Goal: Information Seeking & Learning: Check status

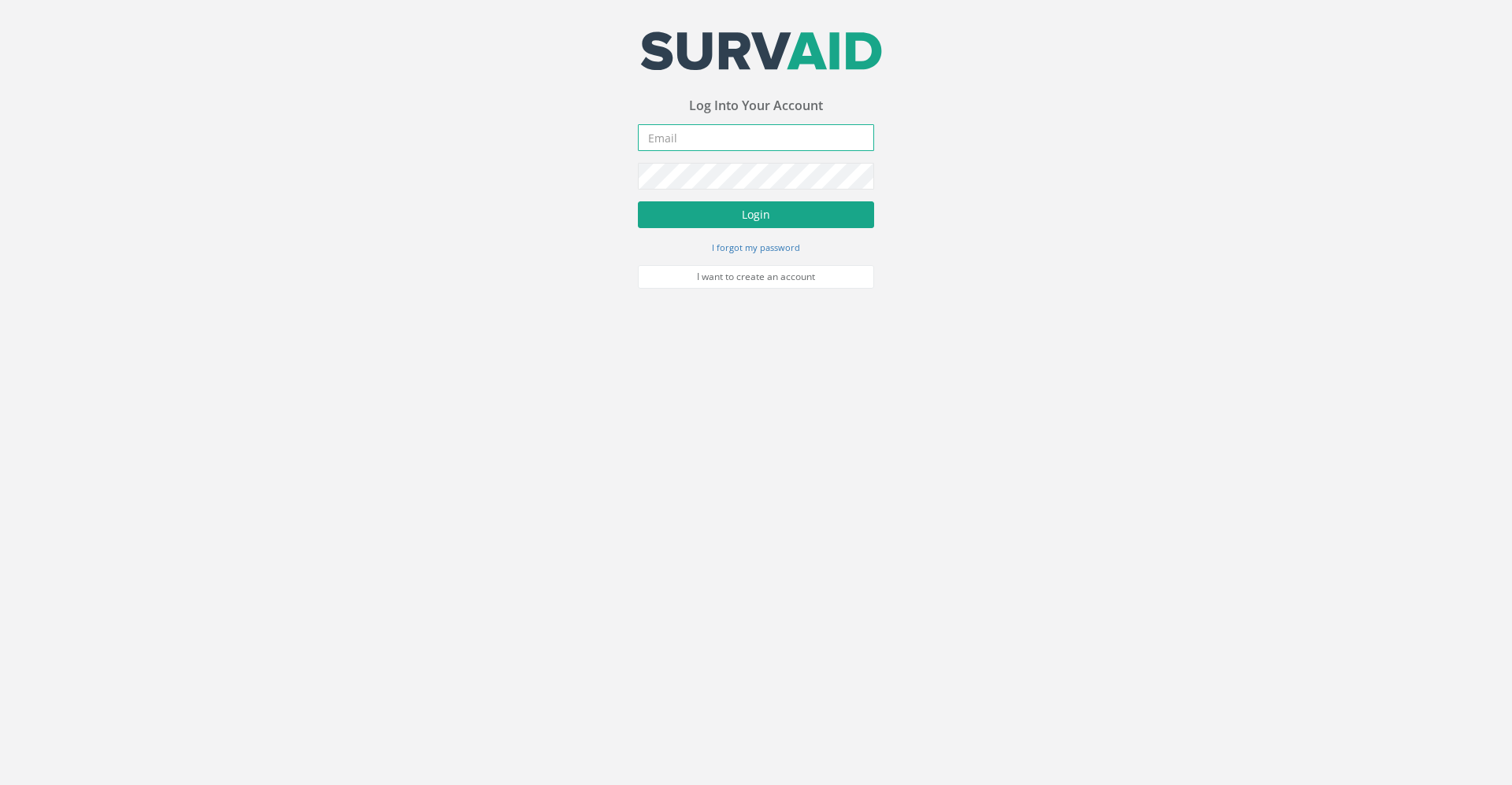
type input "[PERSON_NAME][EMAIL_ADDRESS][PERSON_NAME][DOMAIN_NAME]"
drag, startPoint x: 784, startPoint y: 214, endPoint x: 805, endPoint y: 191, distance: 31.1
click at [784, 214] on button "Login" at bounding box center [755, 215] width 236 height 27
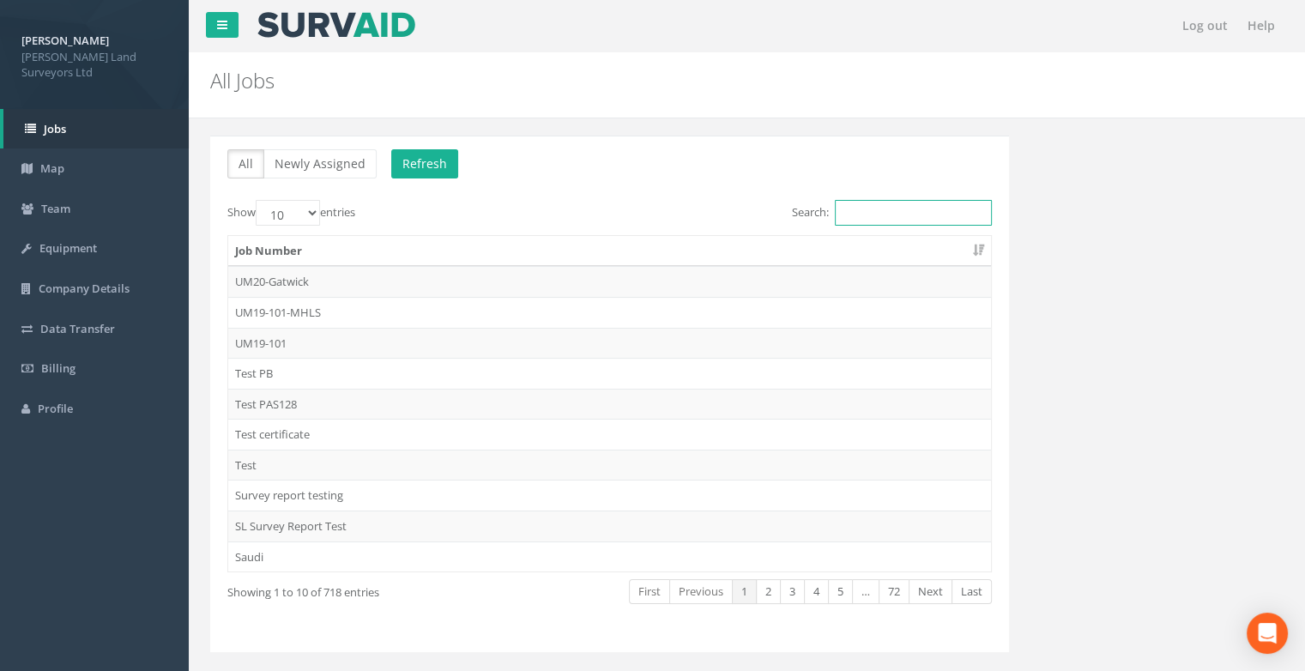
click at [866, 209] on input "Search:" at bounding box center [913, 213] width 157 height 26
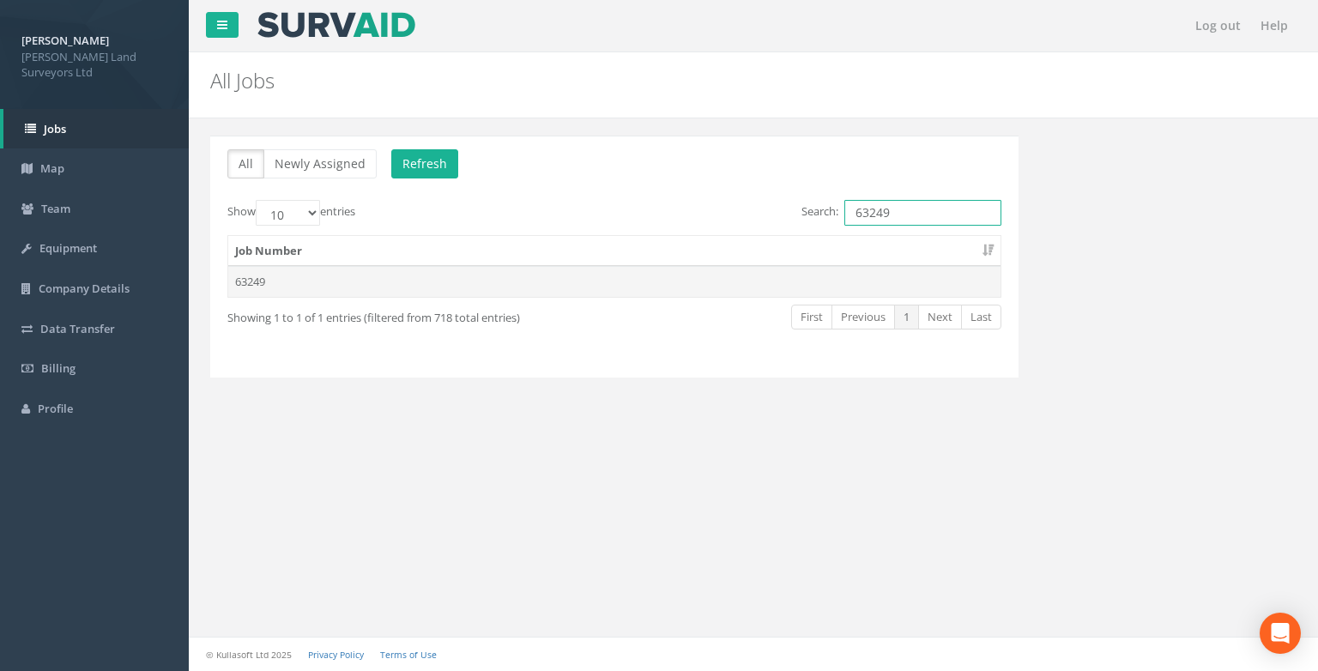
type input "63249"
click at [264, 280] on td "63249" at bounding box center [614, 281] width 772 height 31
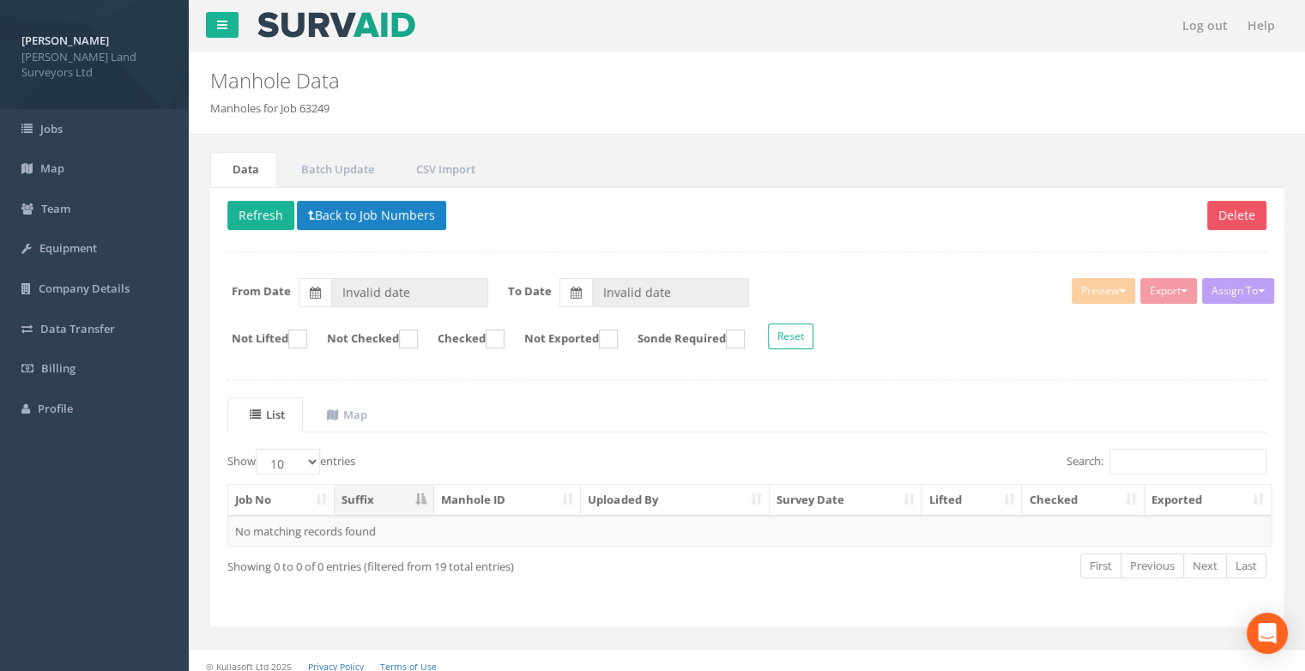
type input "[DATE]"
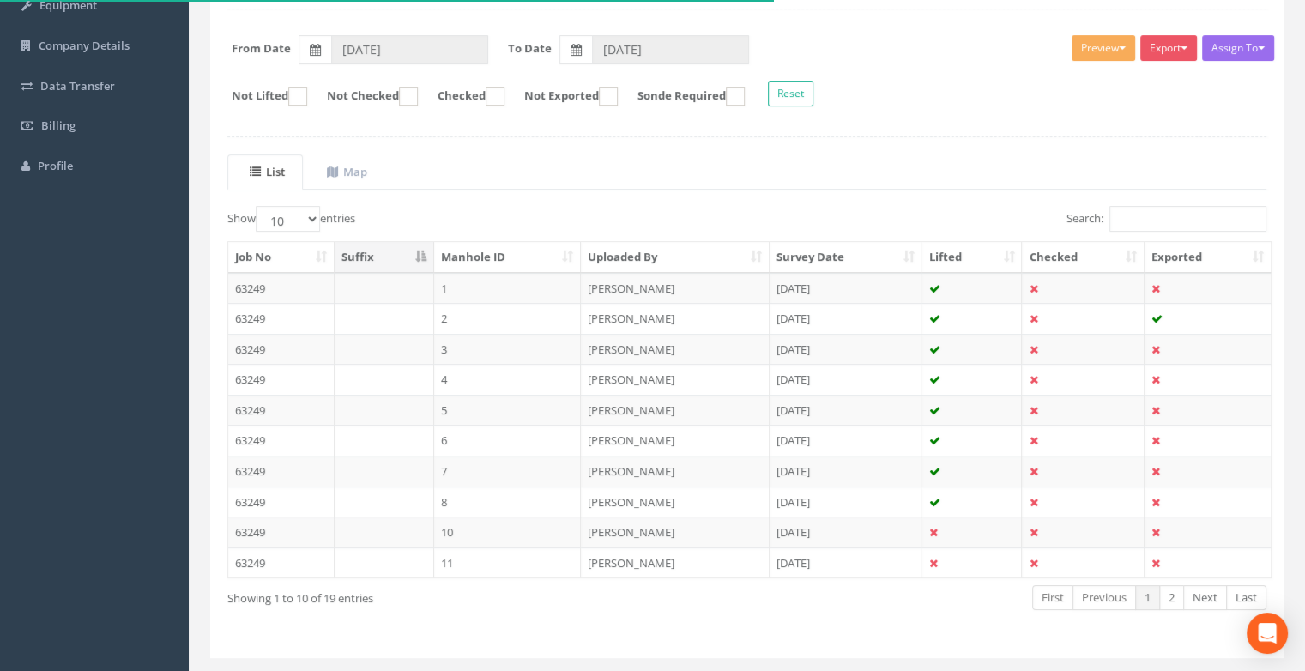
scroll to position [257, 0]
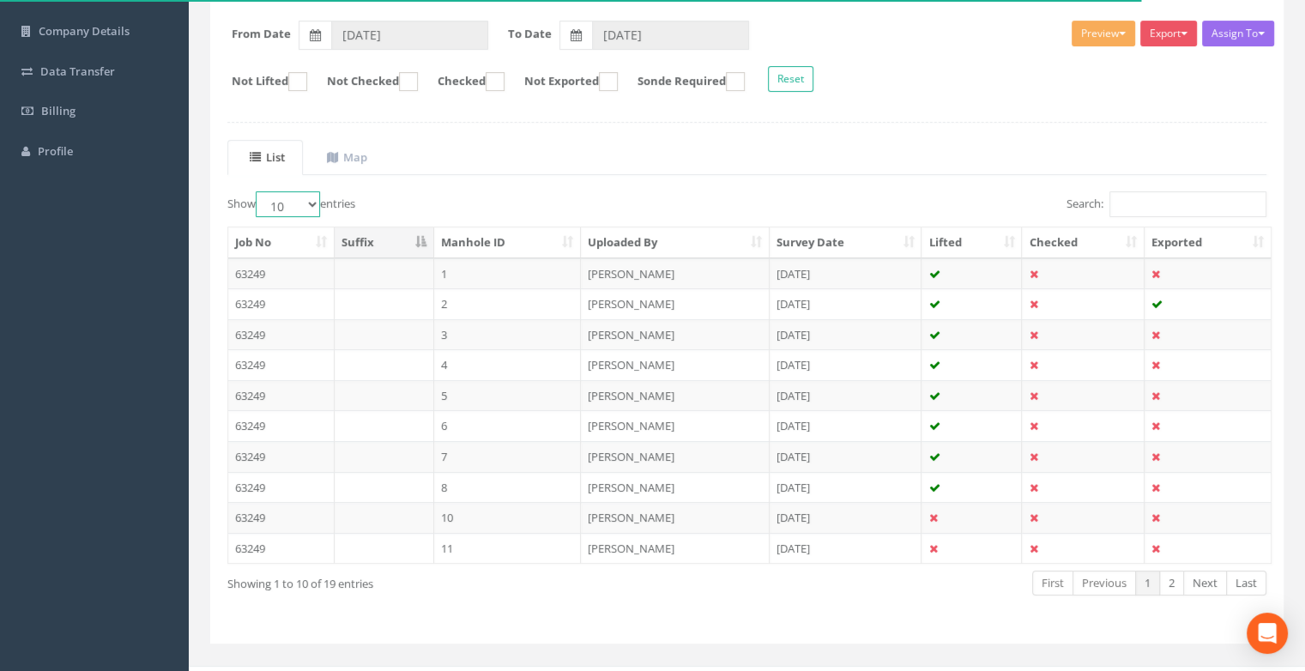
click at [281, 206] on select "10 25 50 100" at bounding box center [288, 204] width 64 height 26
select select "25"
click at [258, 191] on select "10 25 50 100" at bounding box center [288, 204] width 64 height 26
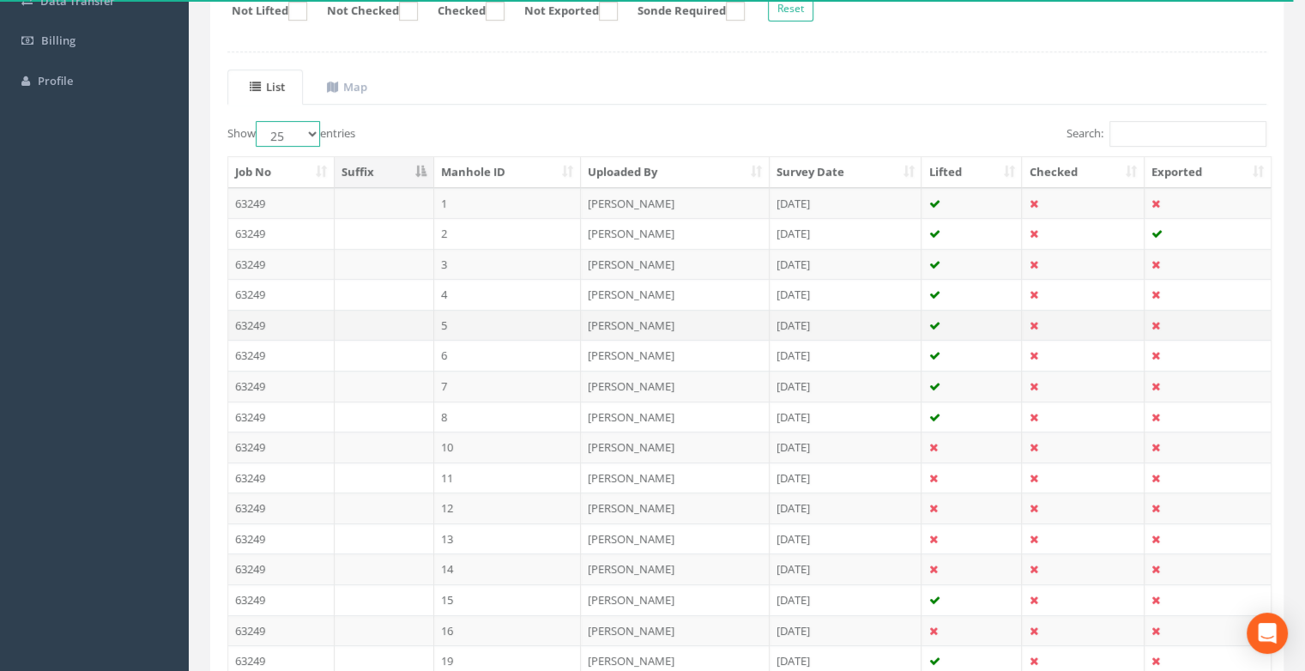
scroll to position [297, 0]
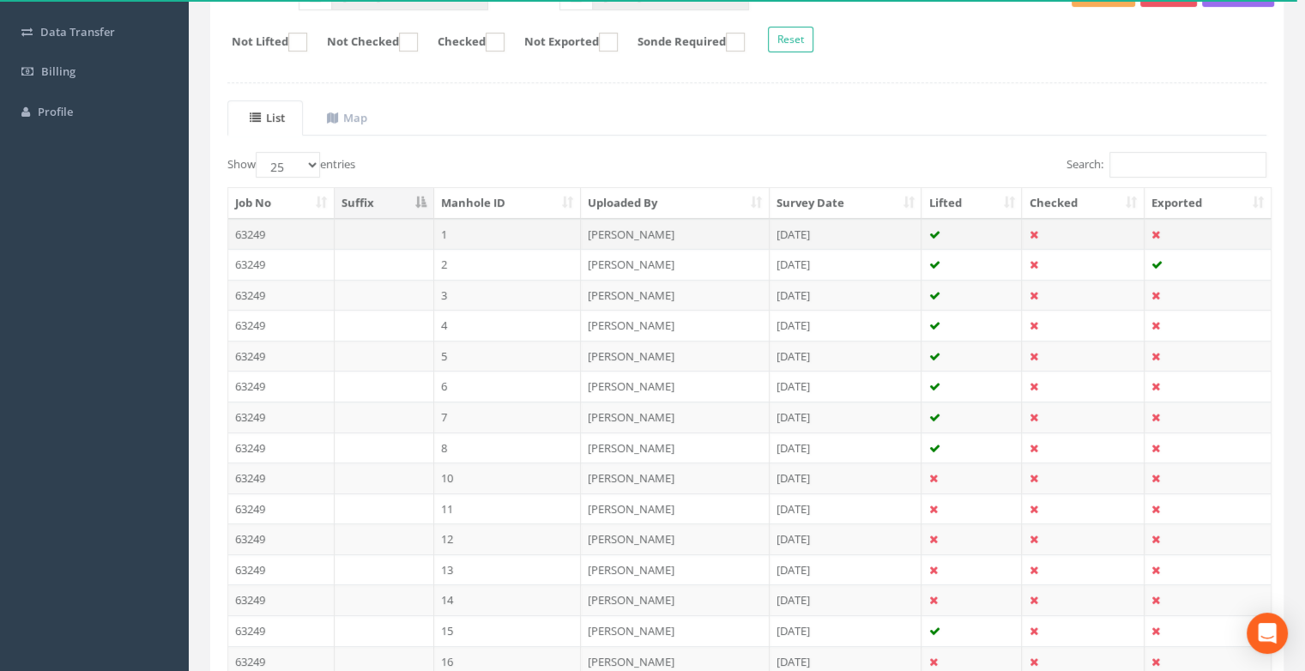
click at [285, 227] on td "63249" at bounding box center [281, 234] width 106 height 31
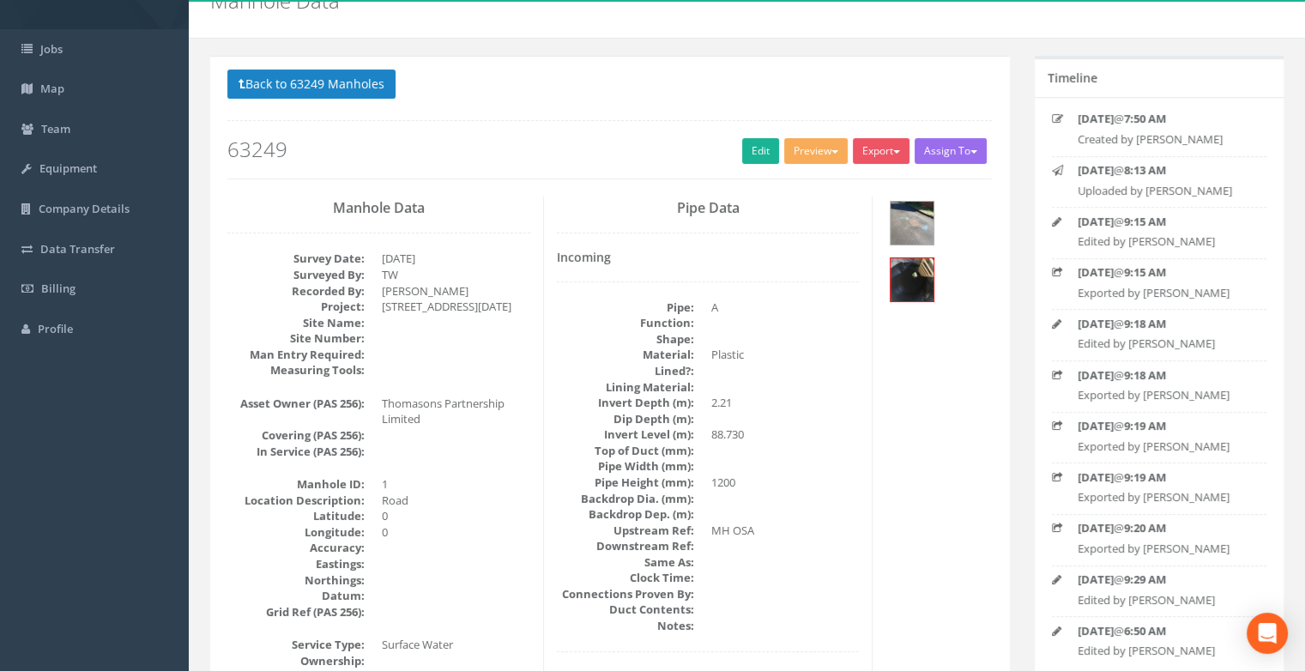
scroll to position [0, 0]
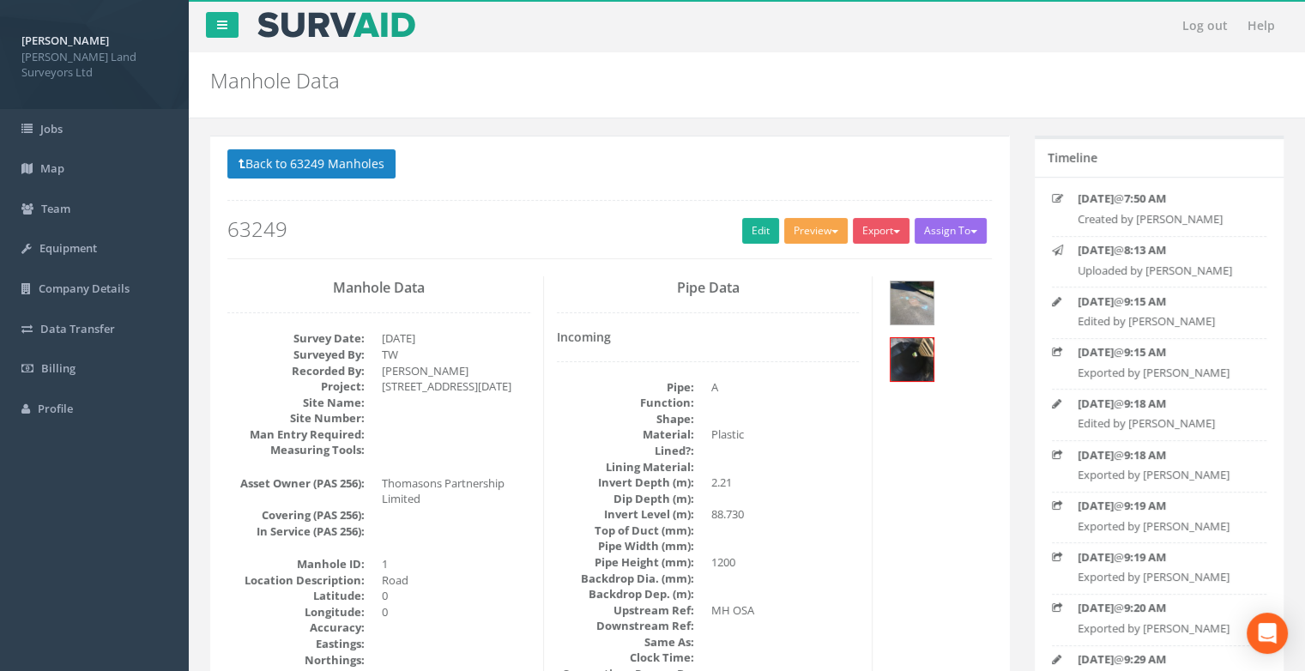
click at [812, 235] on button "Preview" at bounding box center [816, 231] width 64 height 26
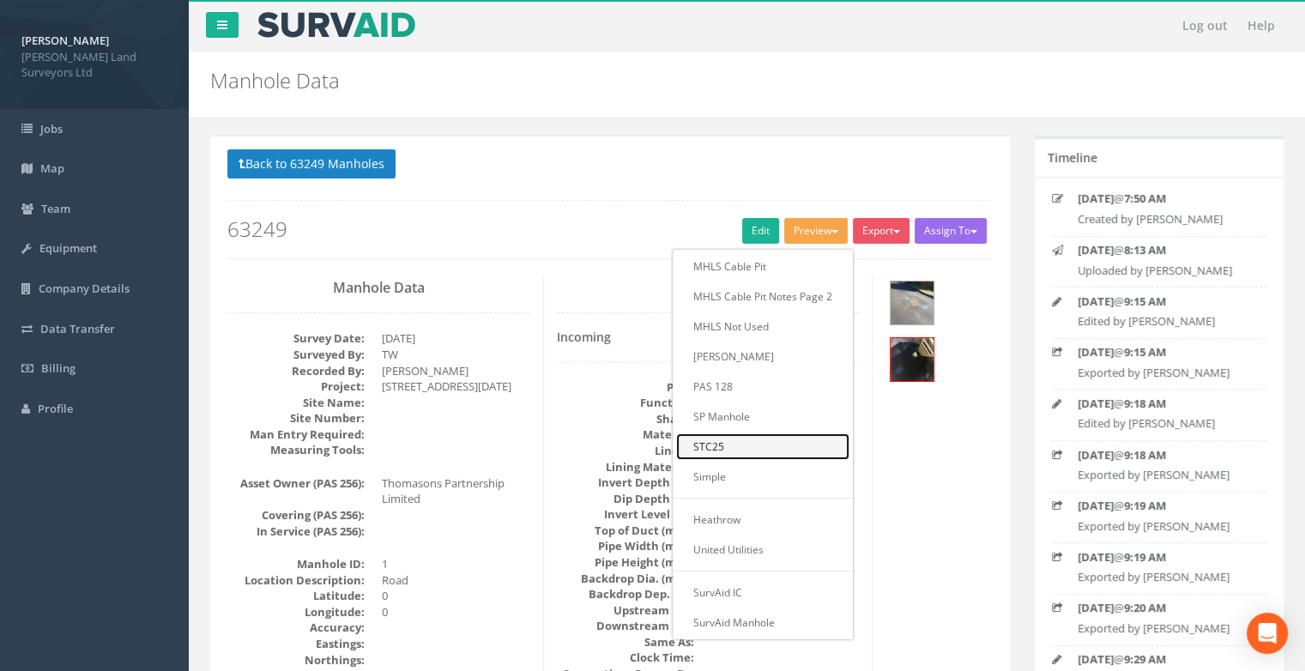
click at [759, 448] on link "STC25" at bounding box center [762, 446] width 173 height 27
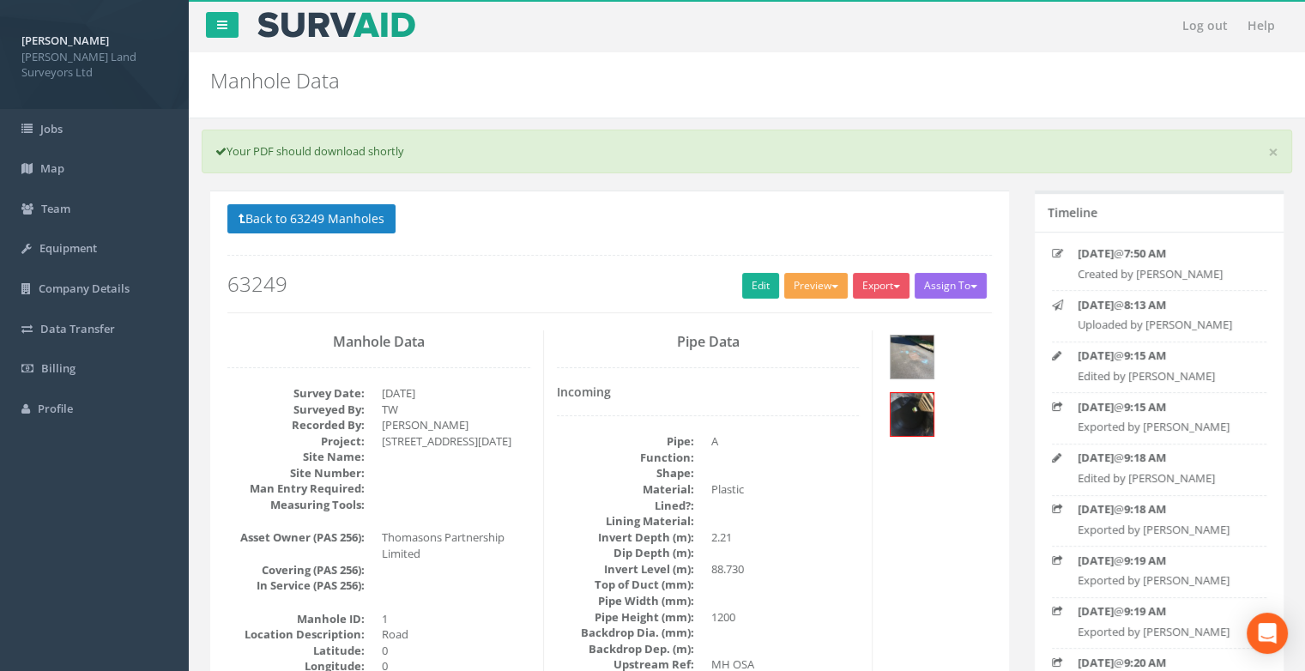
click at [831, 287] on button "Preview" at bounding box center [816, 286] width 64 height 26
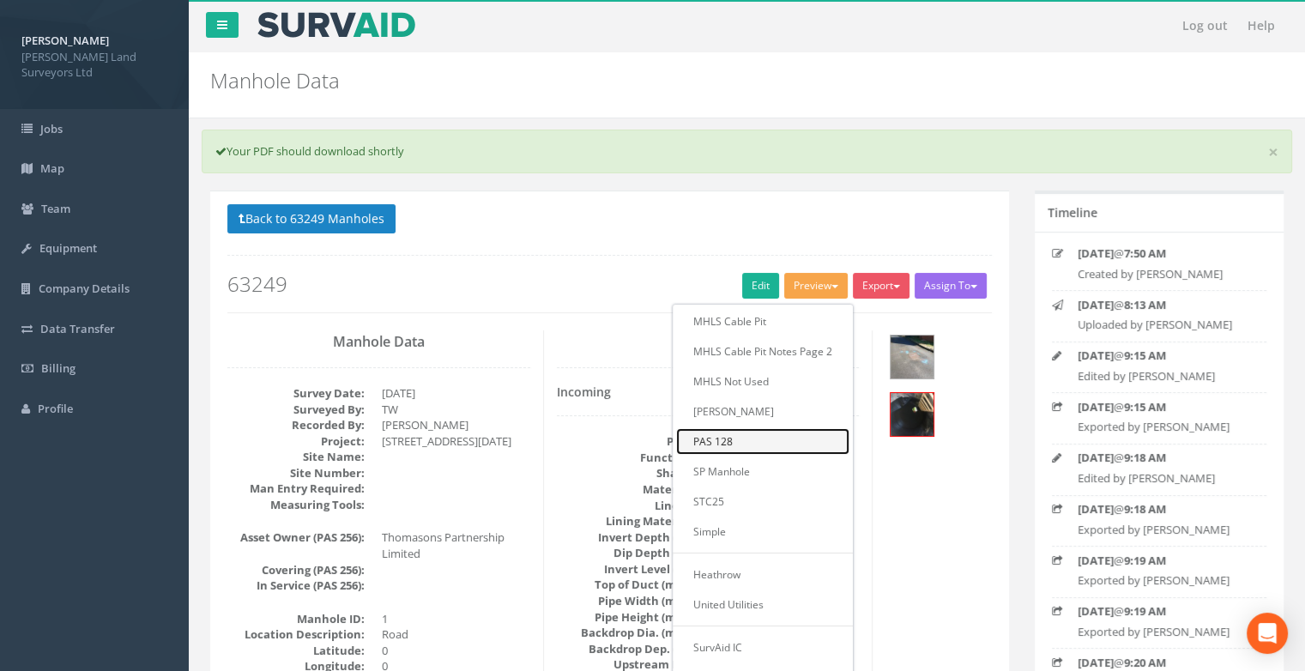
click at [752, 444] on link "PAS 128" at bounding box center [762, 441] width 173 height 27
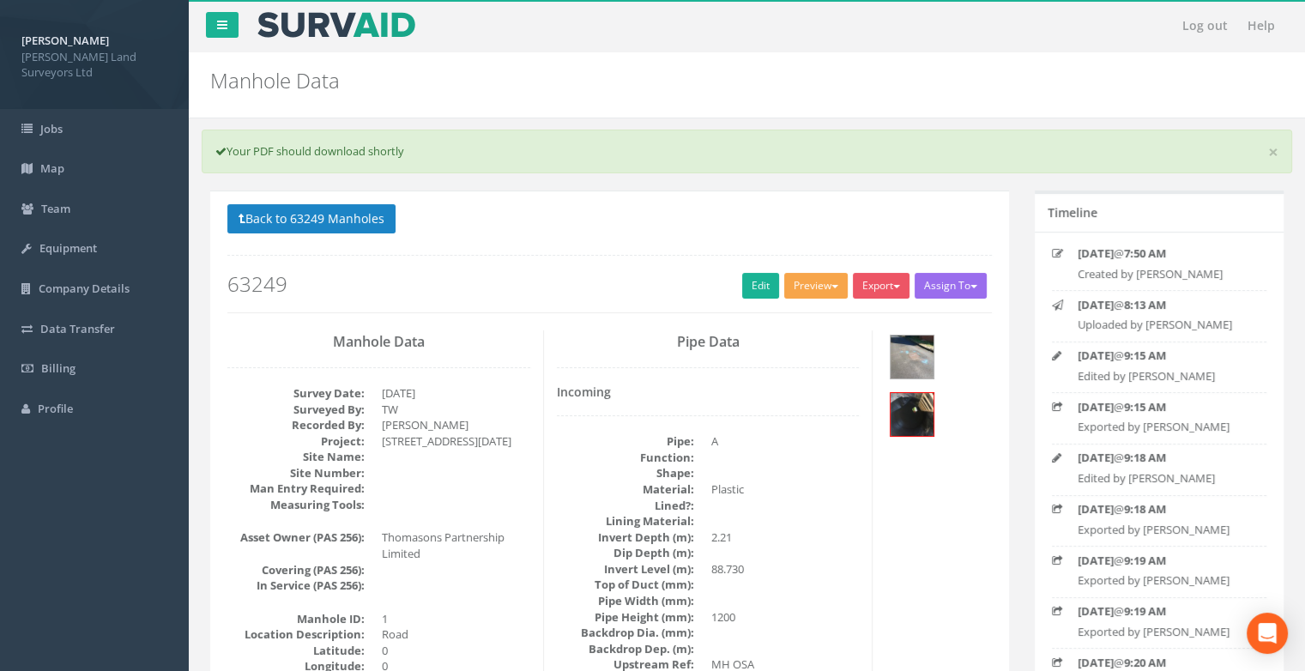
click at [814, 289] on button "Preview" at bounding box center [816, 286] width 64 height 26
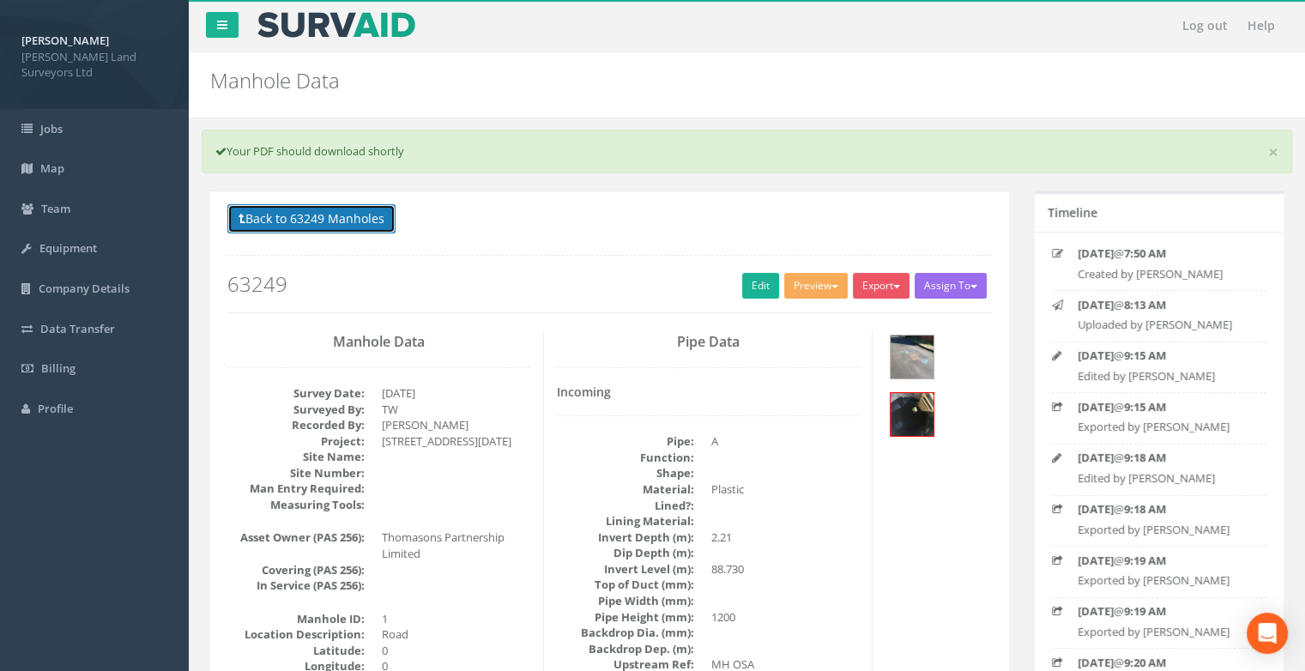
click at [295, 225] on button "Back to 63249 Manholes" at bounding box center [311, 218] width 168 height 29
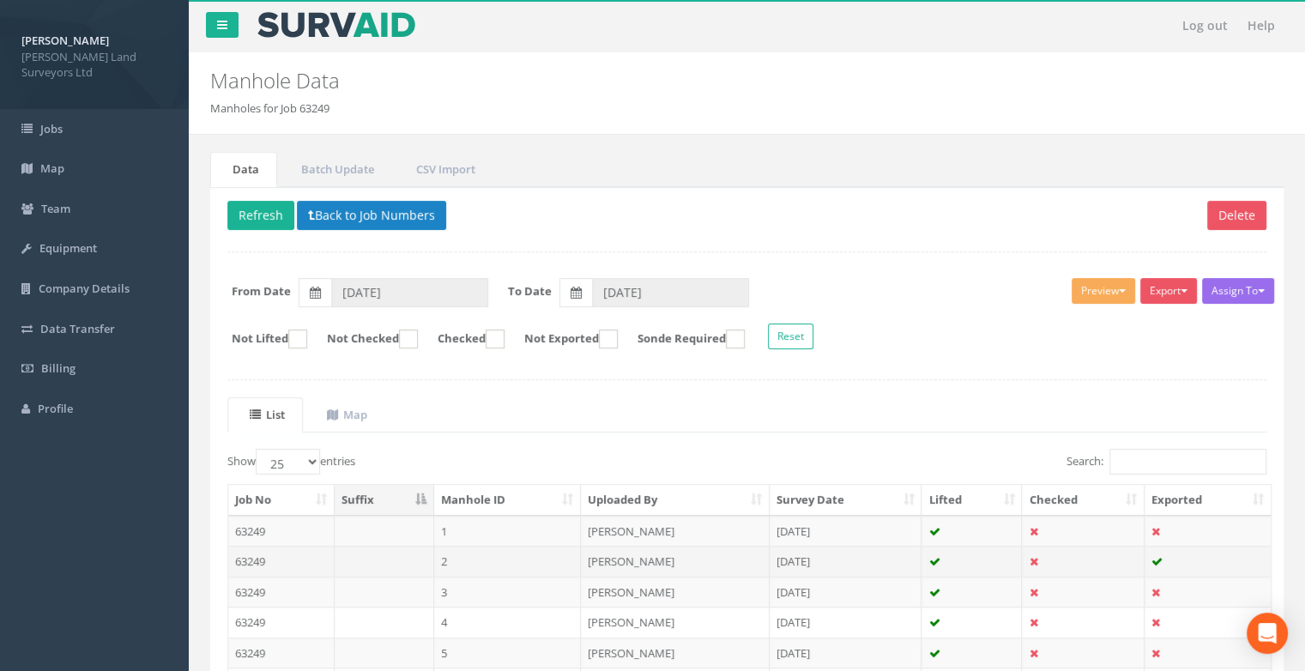
click at [347, 569] on td at bounding box center [385, 561] width 100 height 31
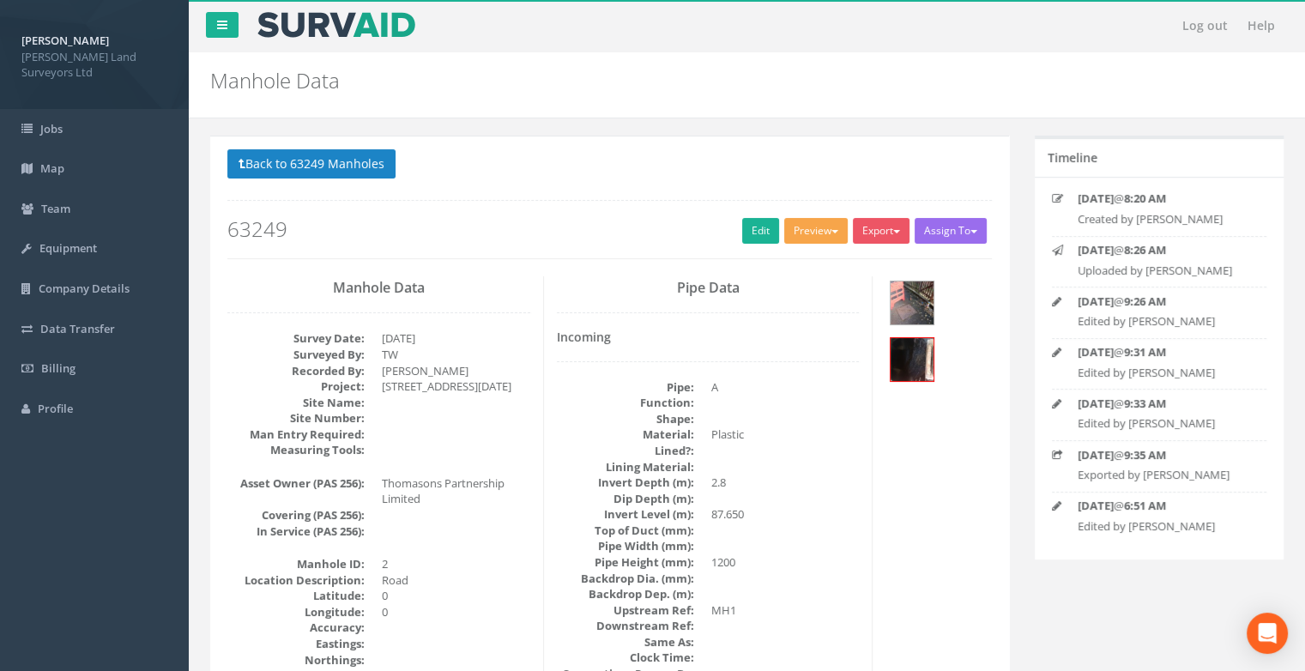
click at [803, 229] on button "Preview" at bounding box center [816, 231] width 64 height 26
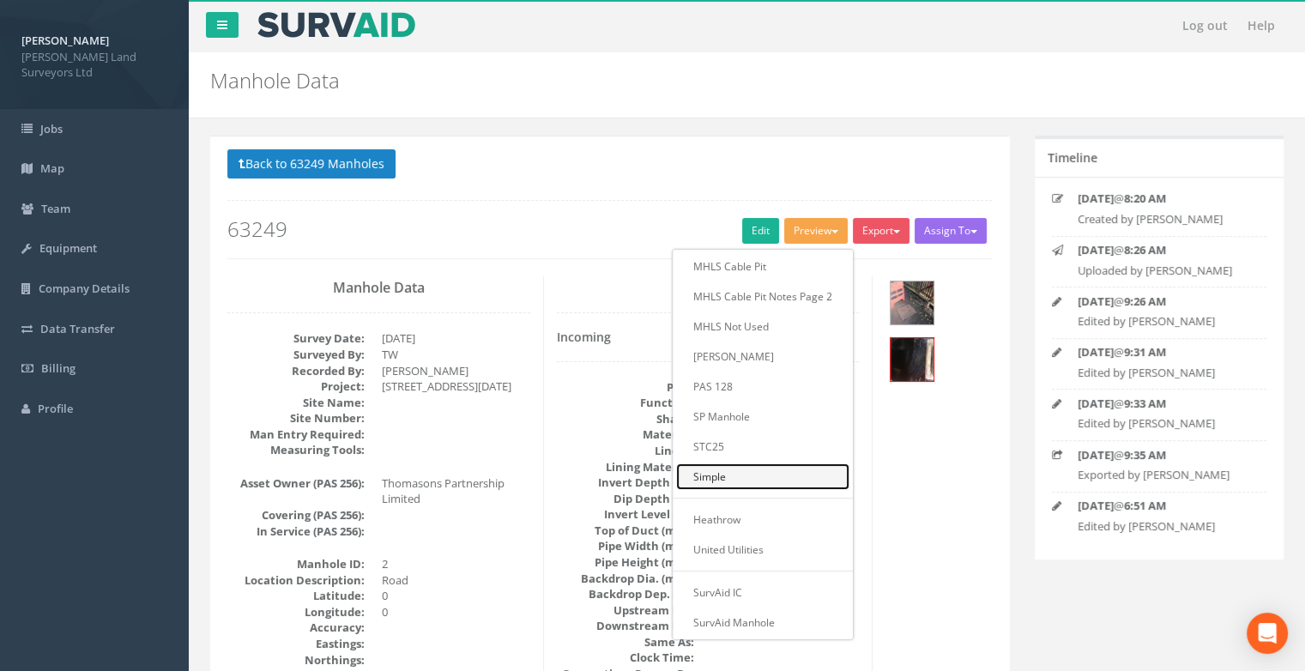
click at [750, 475] on link "Simple" at bounding box center [762, 476] width 173 height 27
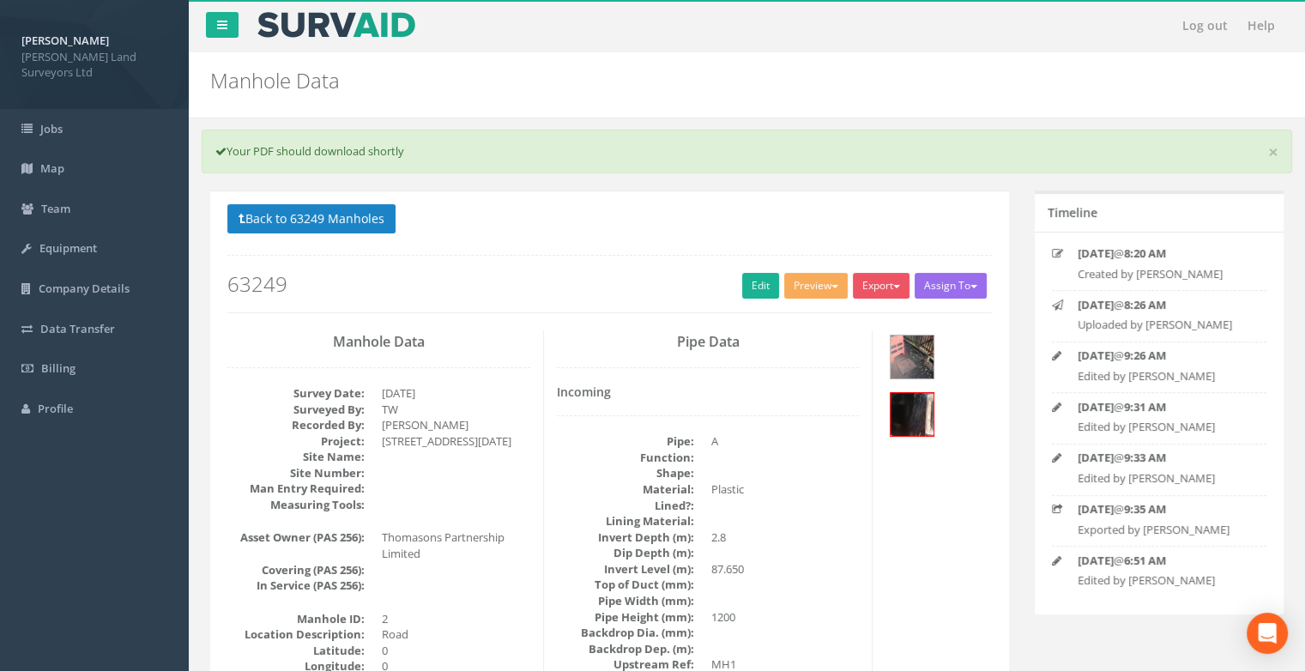
click at [714, 65] on div "Manhole Data Manholes for Job 63249" at bounding box center [655, 76] width 916 height 48
click at [831, 292] on button "Preview" at bounding box center [816, 286] width 64 height 26
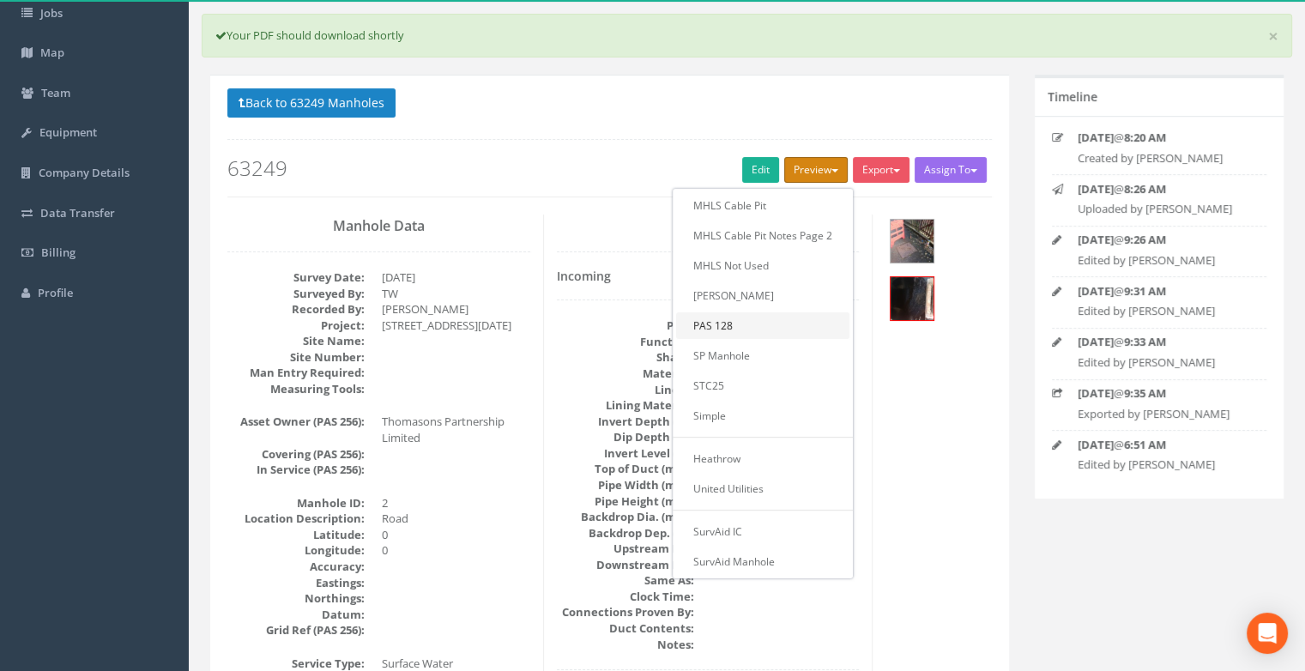
scroll to position [172, 0]
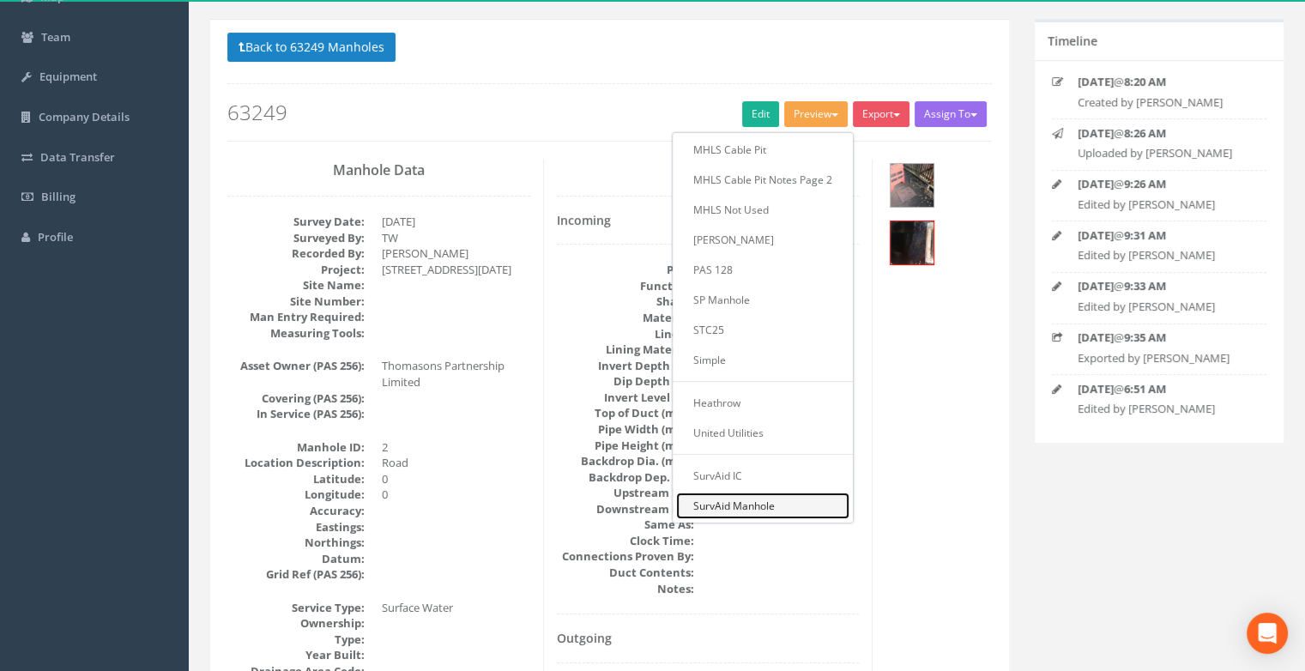
click at [758, 499] on link "SurvAid Manhole" at bounding box center [762, 506] width 173 height 27
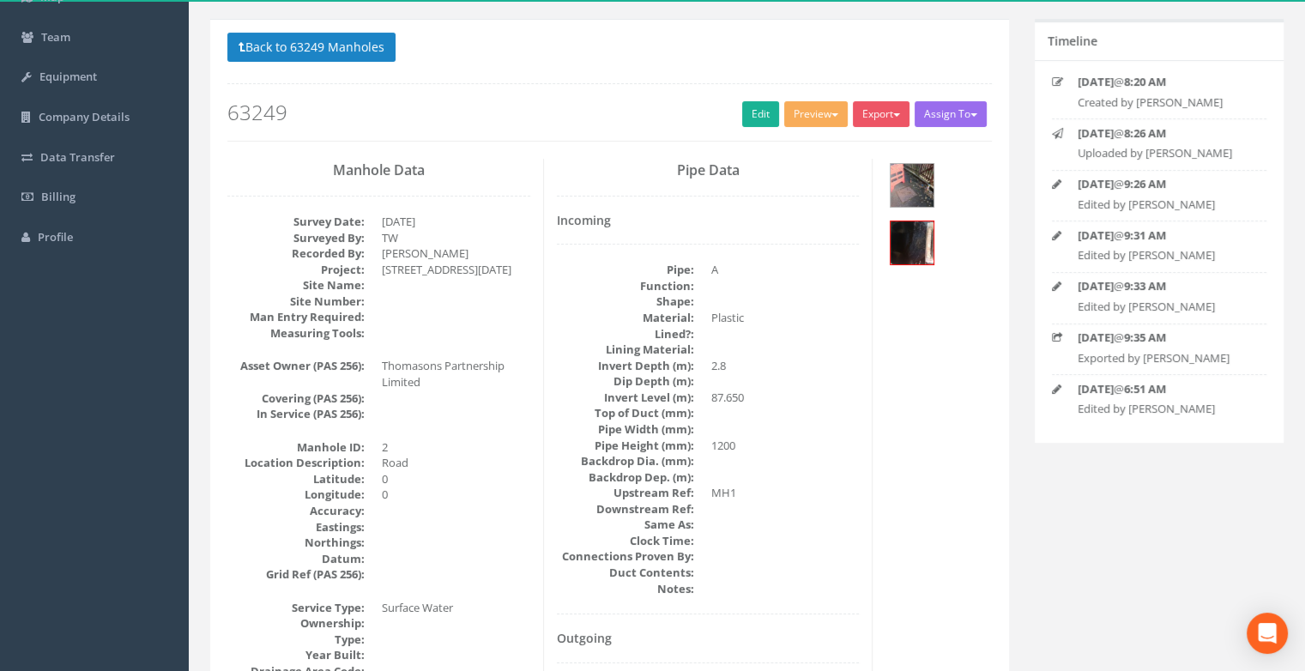
drag, startPoint x: 765, startPoint y: 34, endPoint x: 803, endPoint y: 58, distance: 44.8
click at [765, 34] on p "Back to 63249 Manholes Back to Map" at bounding box center [609, 49] width 765 height 33
click at [814, 111] on button "Preview" at bounding box center [816, 114] width 64 height 26
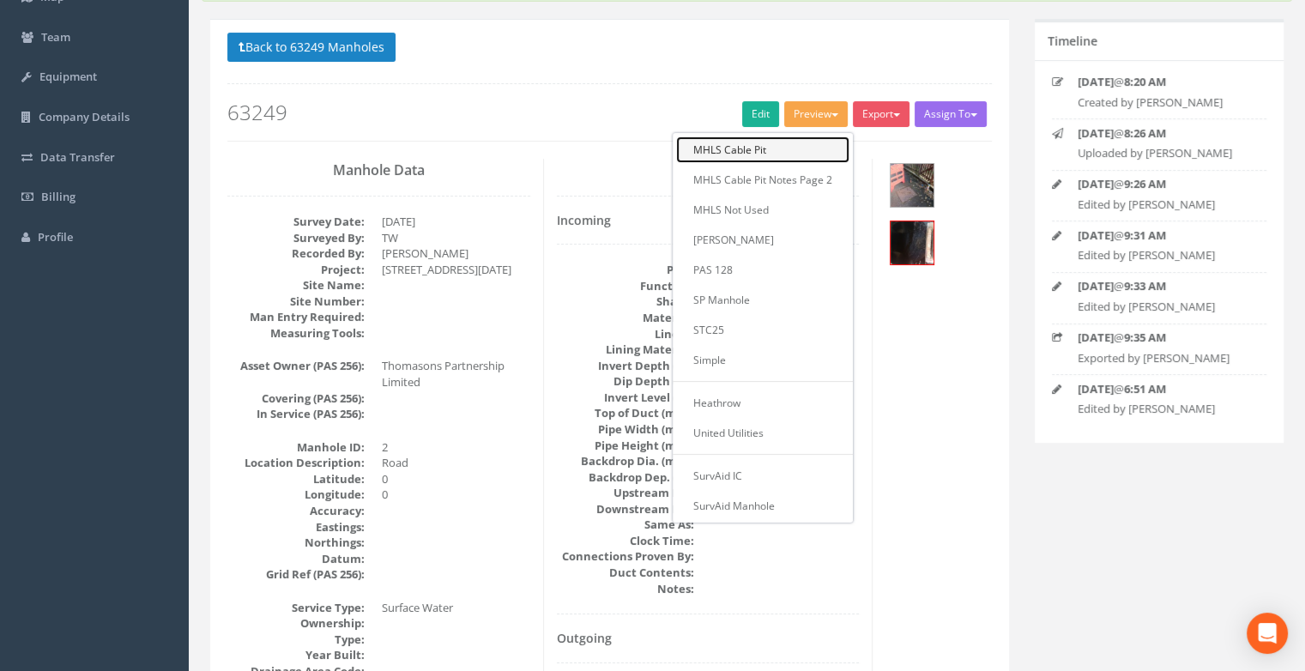
click at [769, 157] on link "MHLS Cable Pit" at bounding box center [762, 149] width 173 height 27
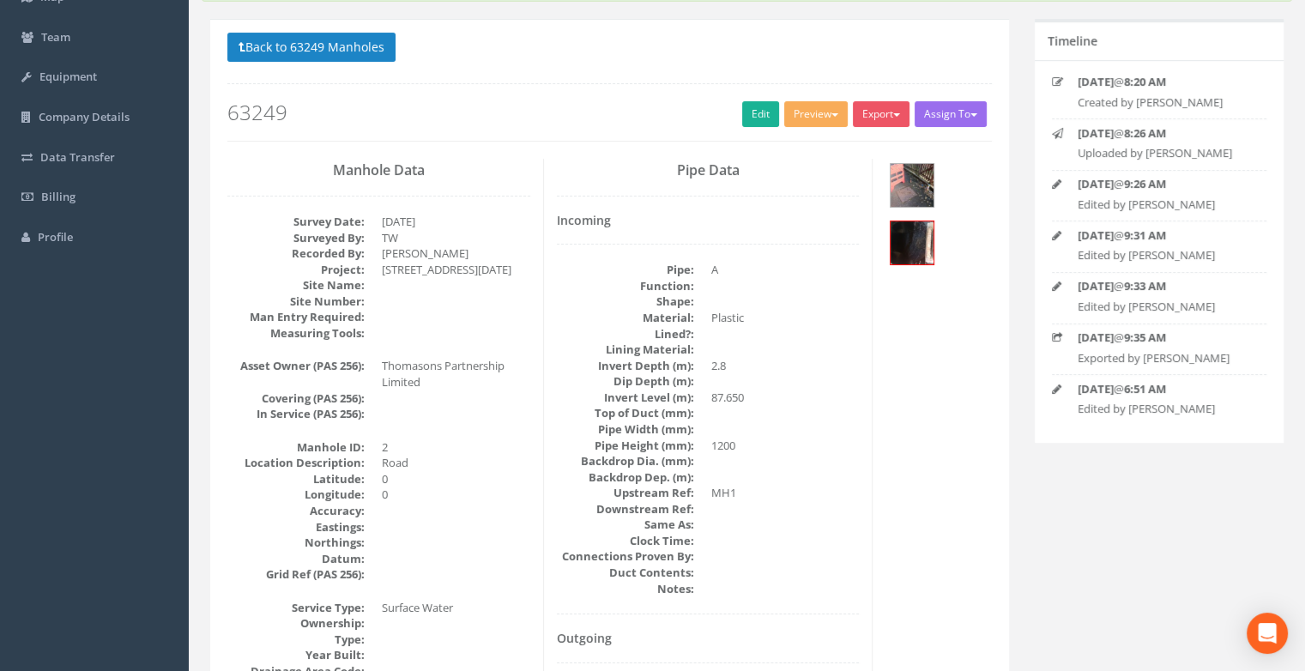
click at [657, 36] on p "Back to 63249 Manholes Back to Map" at bounding box center [609, 49] width 765 height 33
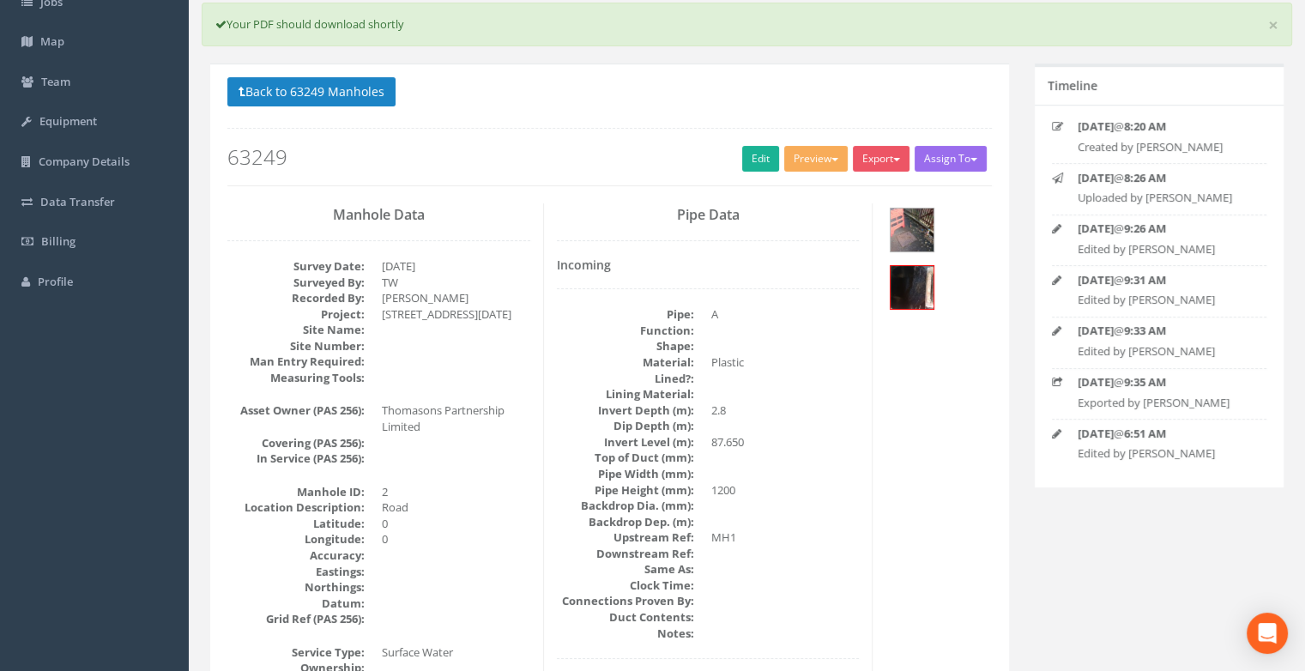
scroll to position [86, 0]
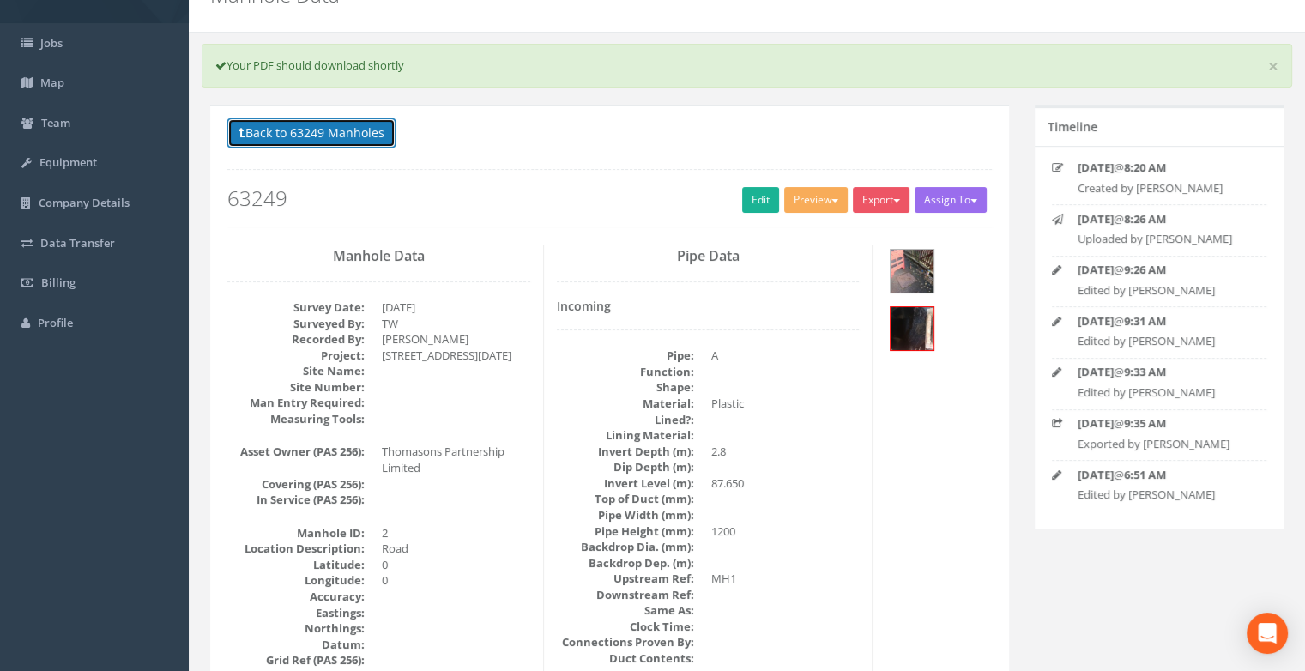
click at [299, 130] on button "Back to 63249 Manholes" at bounding box center [311, 132] width 168 height 29
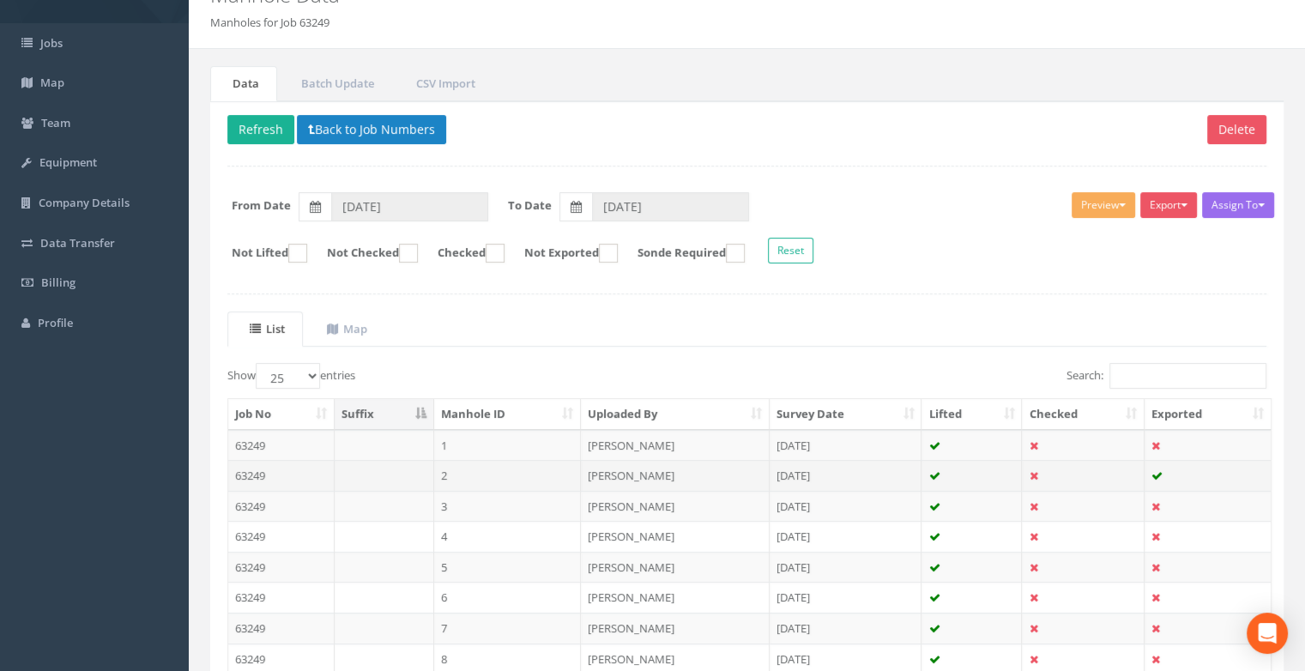
click at [373, 483] on td at bounding box center [385, 475] width 100 height 31
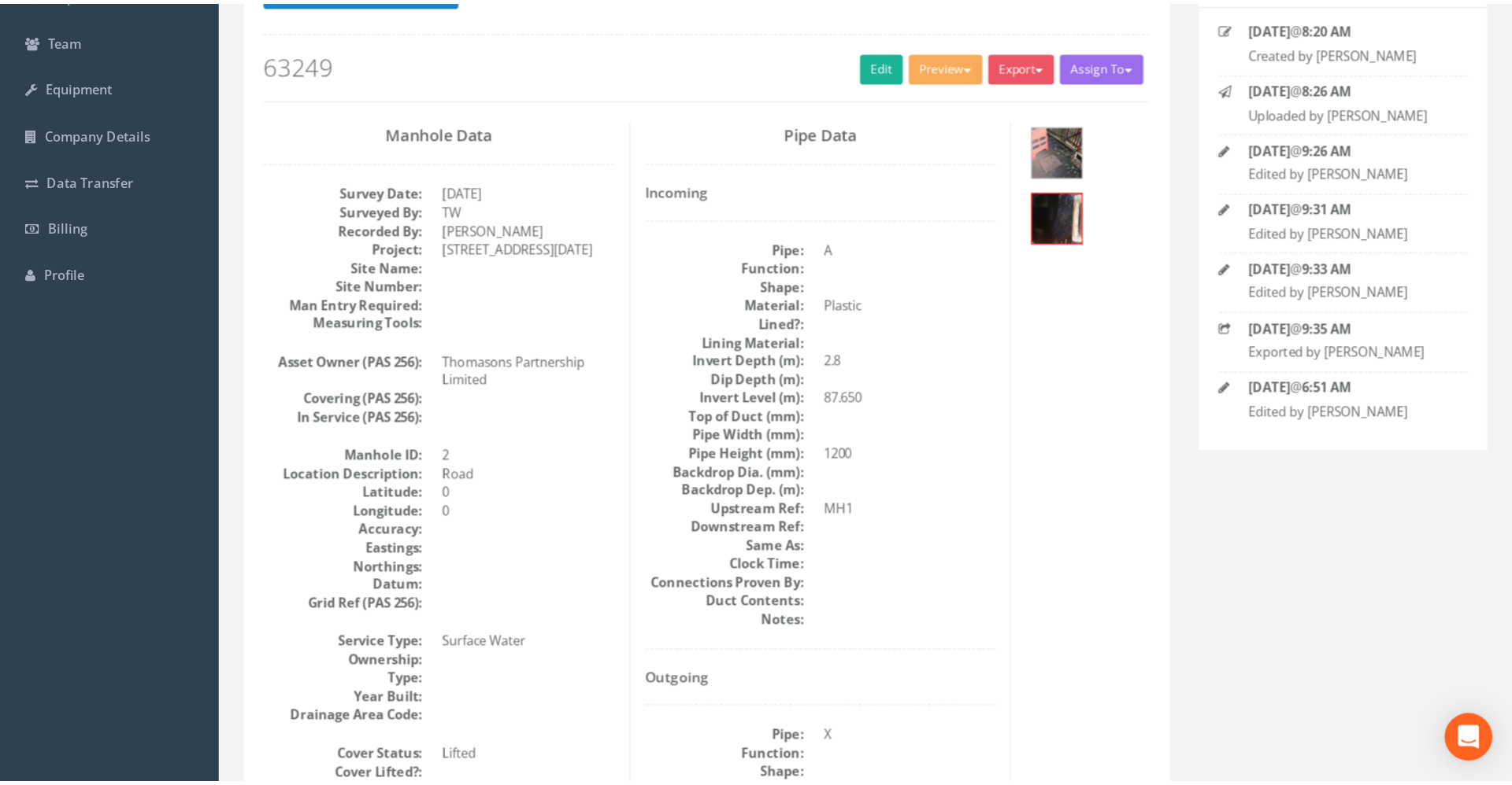
scroll to position [158, 0]
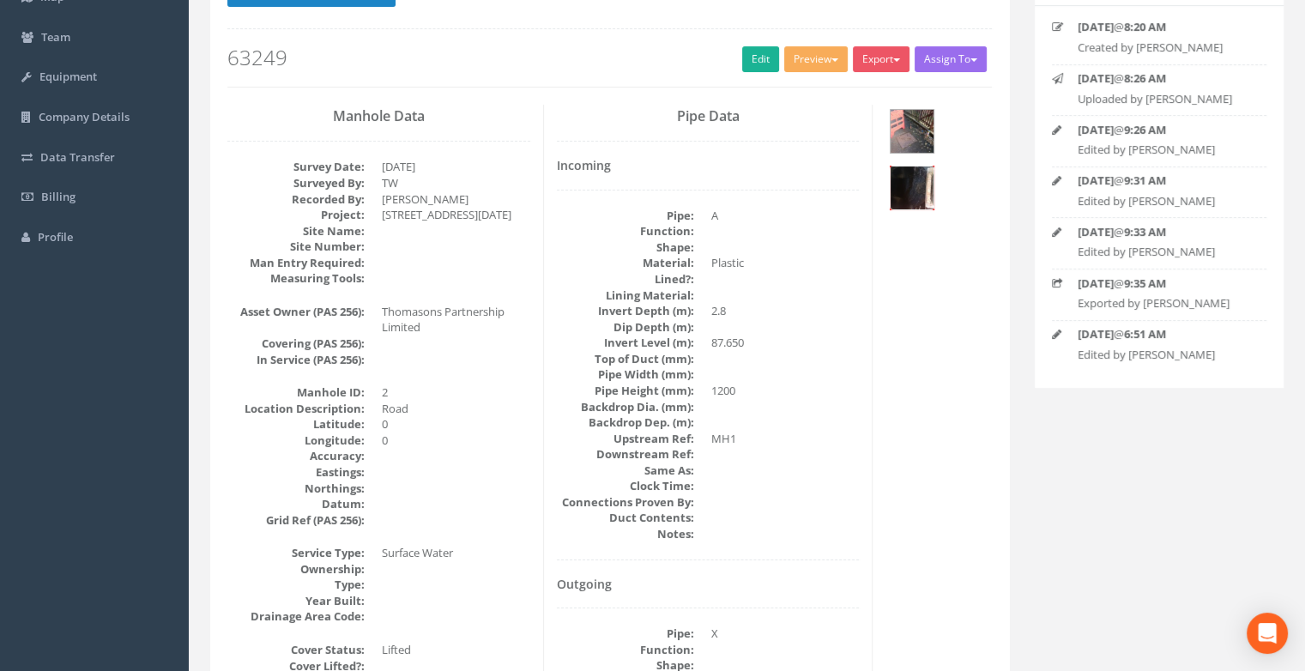
click at [934, 166] on img at bounding box center [912, 187] width 43 height 43
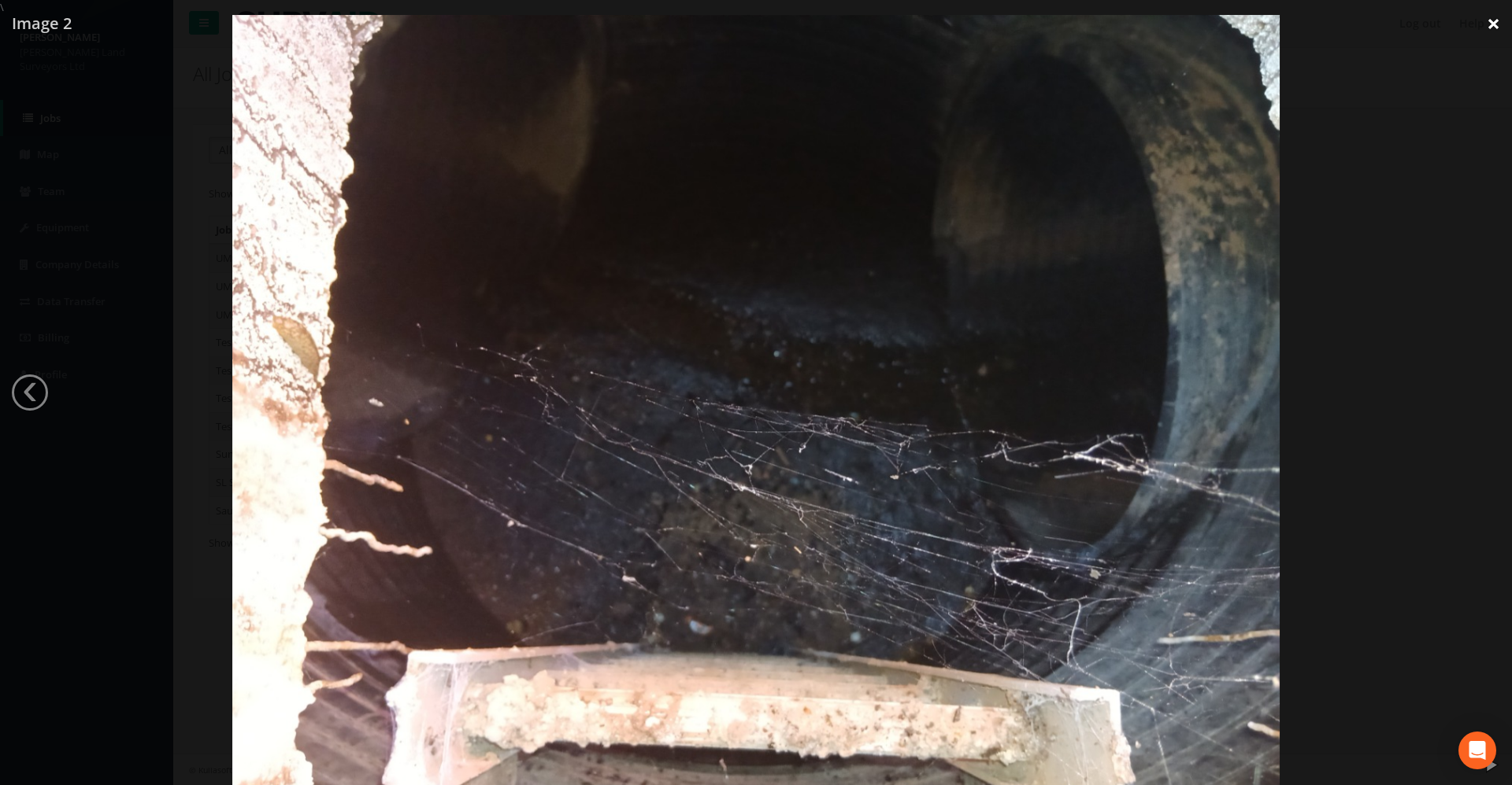
click at [1490, 22] on link "×" at bounding box center [1493, 23] width 37 height 47
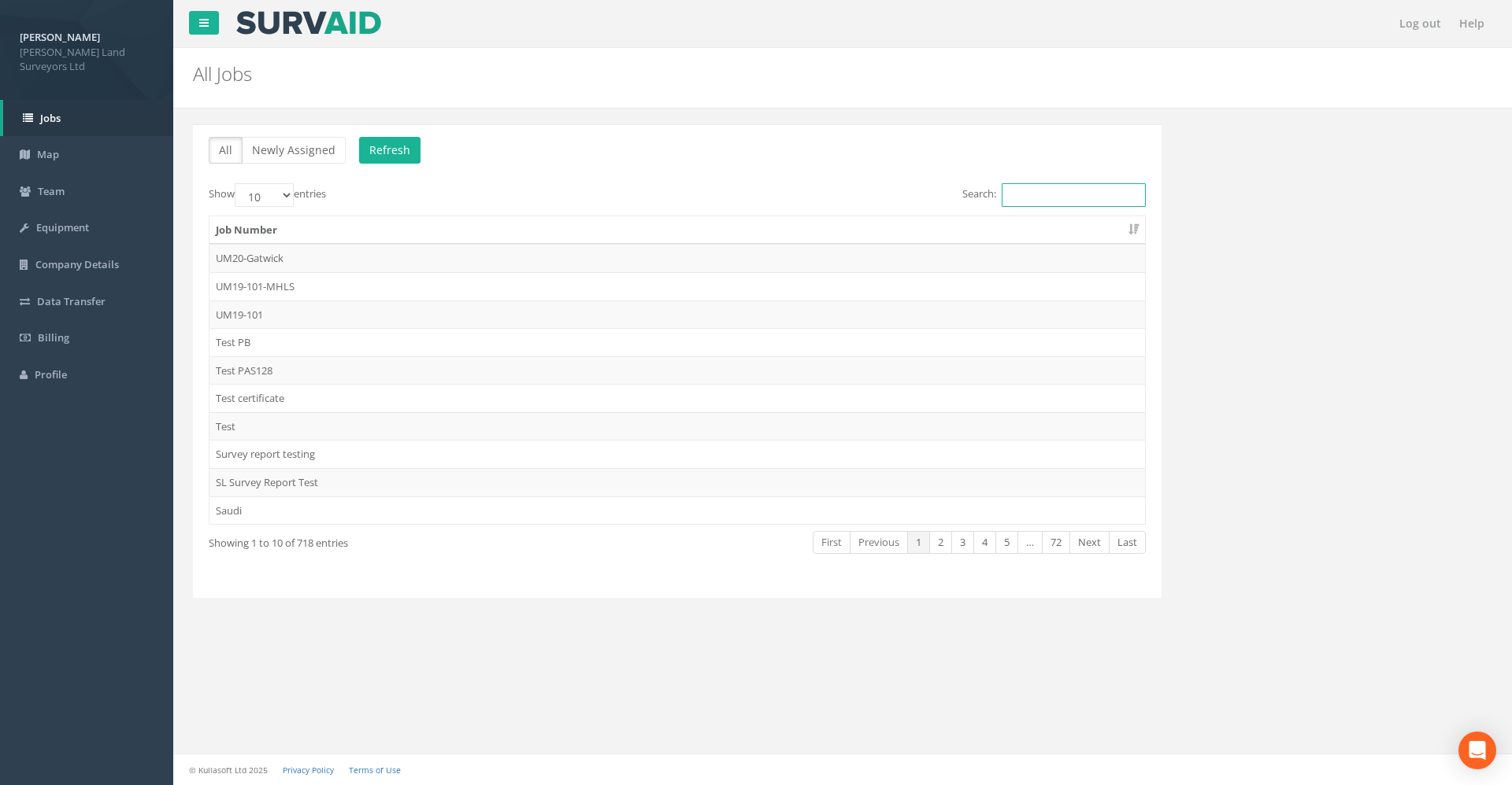
click at [1040, 193] on input "Search:" at bounding box center [1073, 195] width 144 height 24
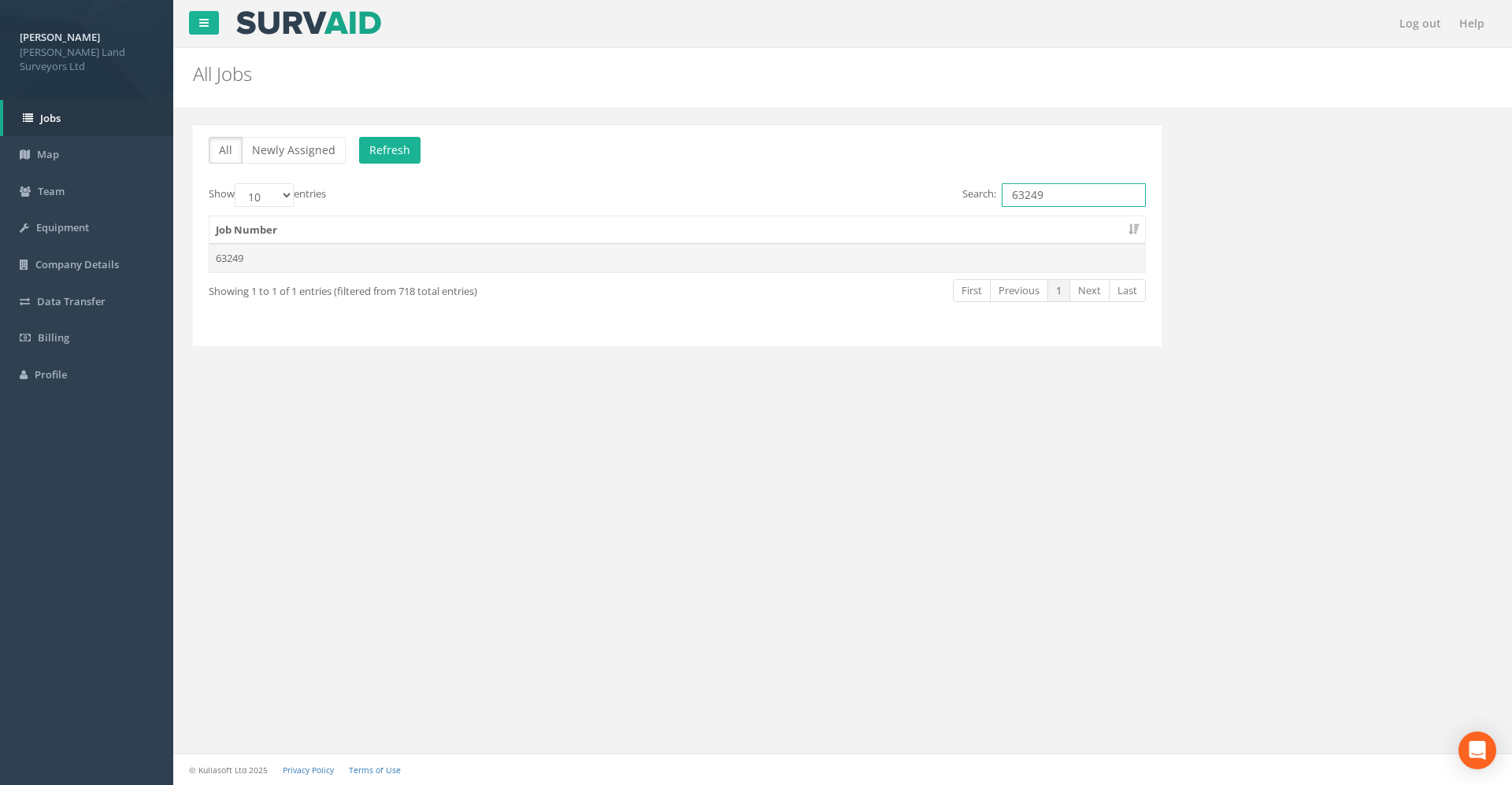
type input "63249"
click at [374, 259] on td "63249" at bounding box center [676, 258] width 935 height 28
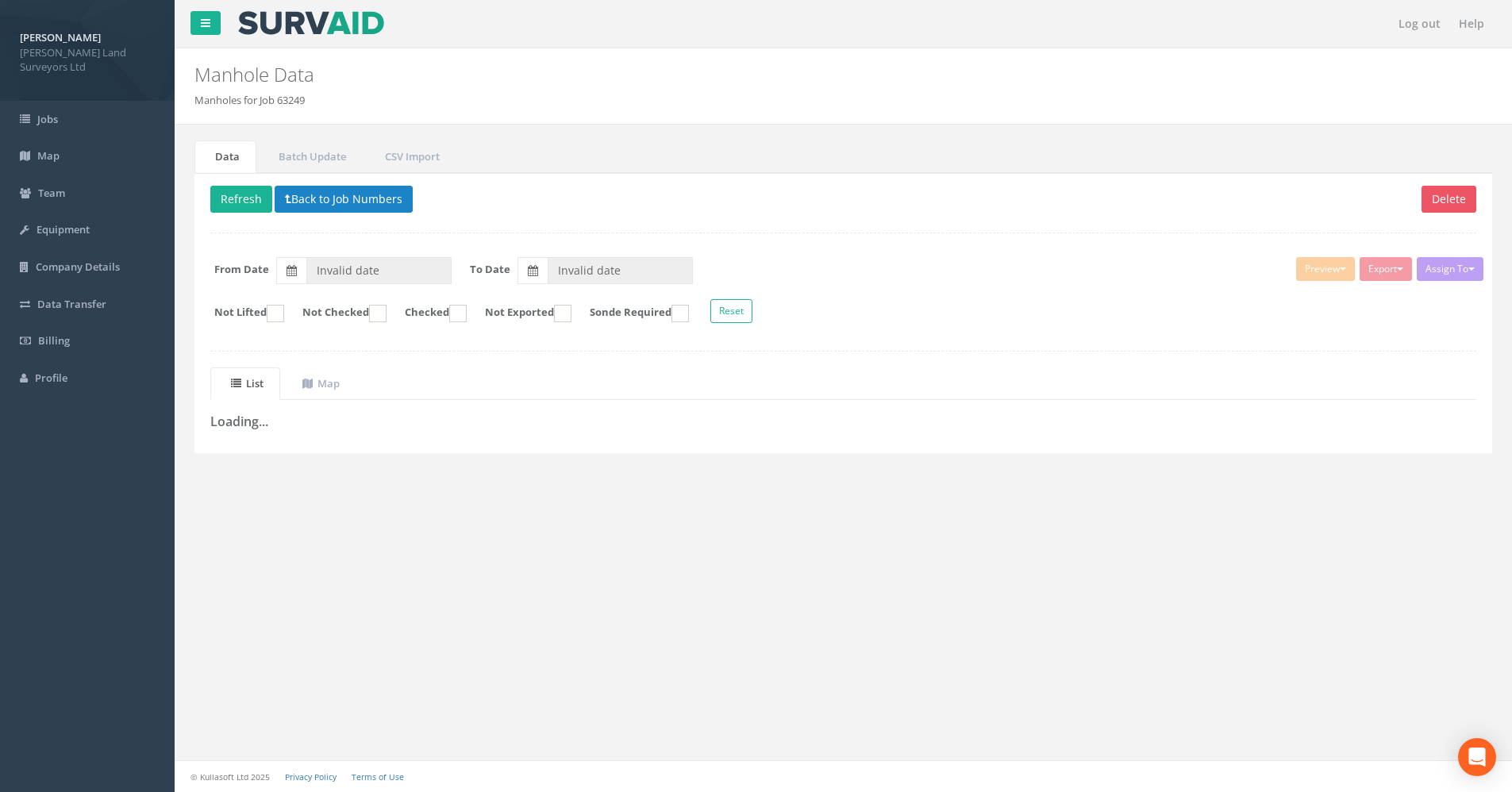
type input "[DATE]"
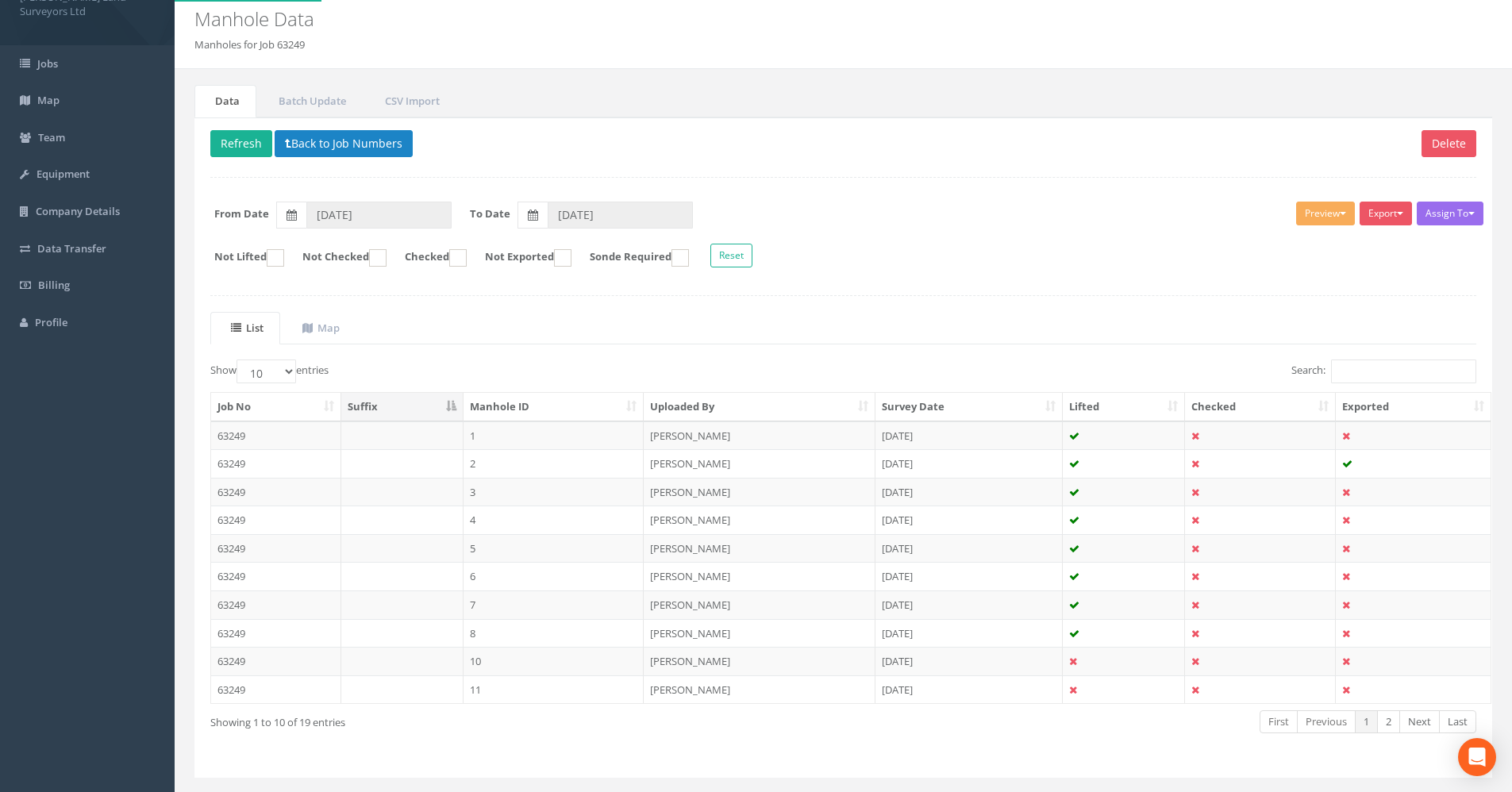
scroll to position [93, 0]
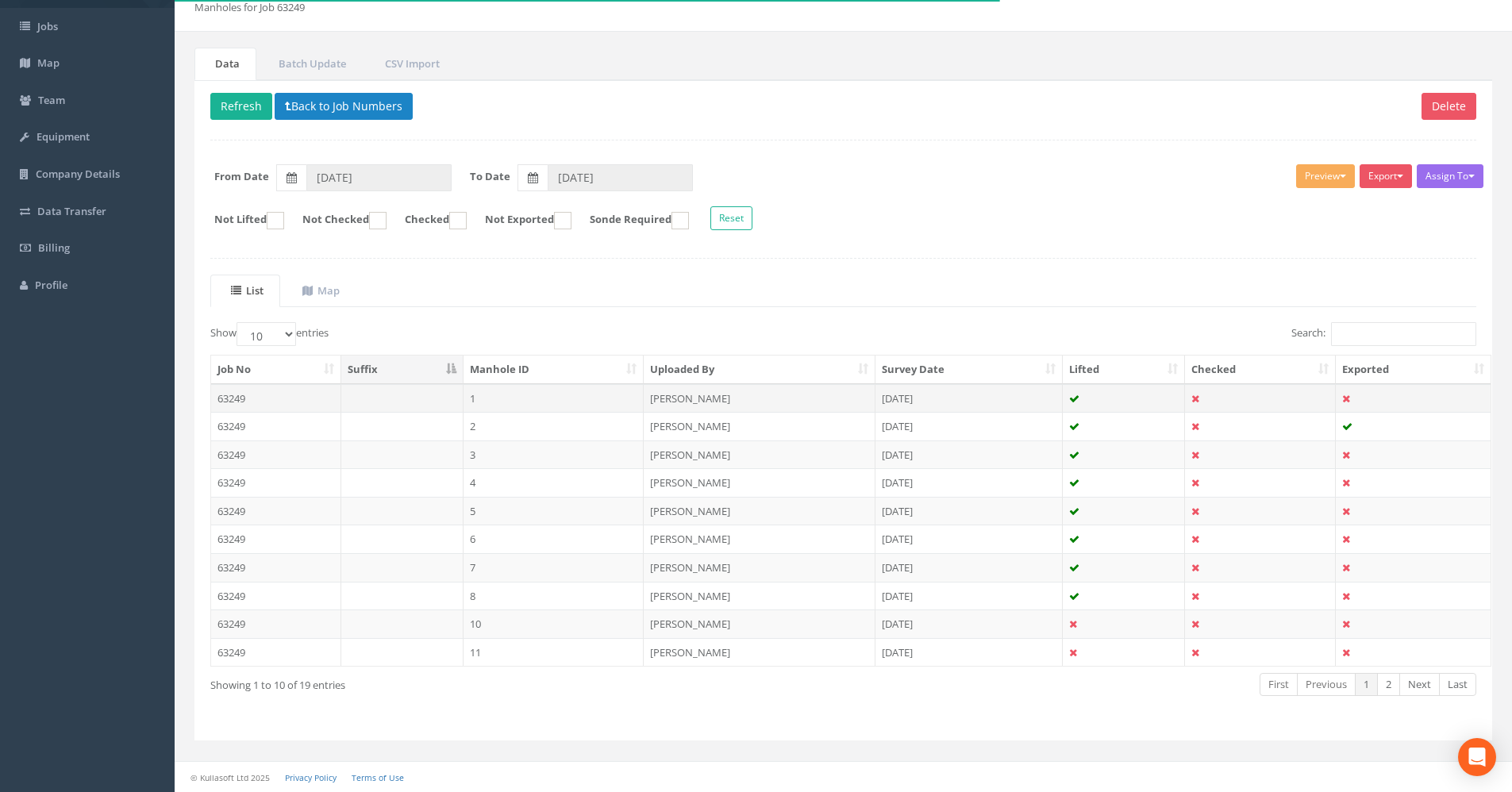
click at [536, 394] on td "1" at bounding box center [554, 398] width 181 height 29
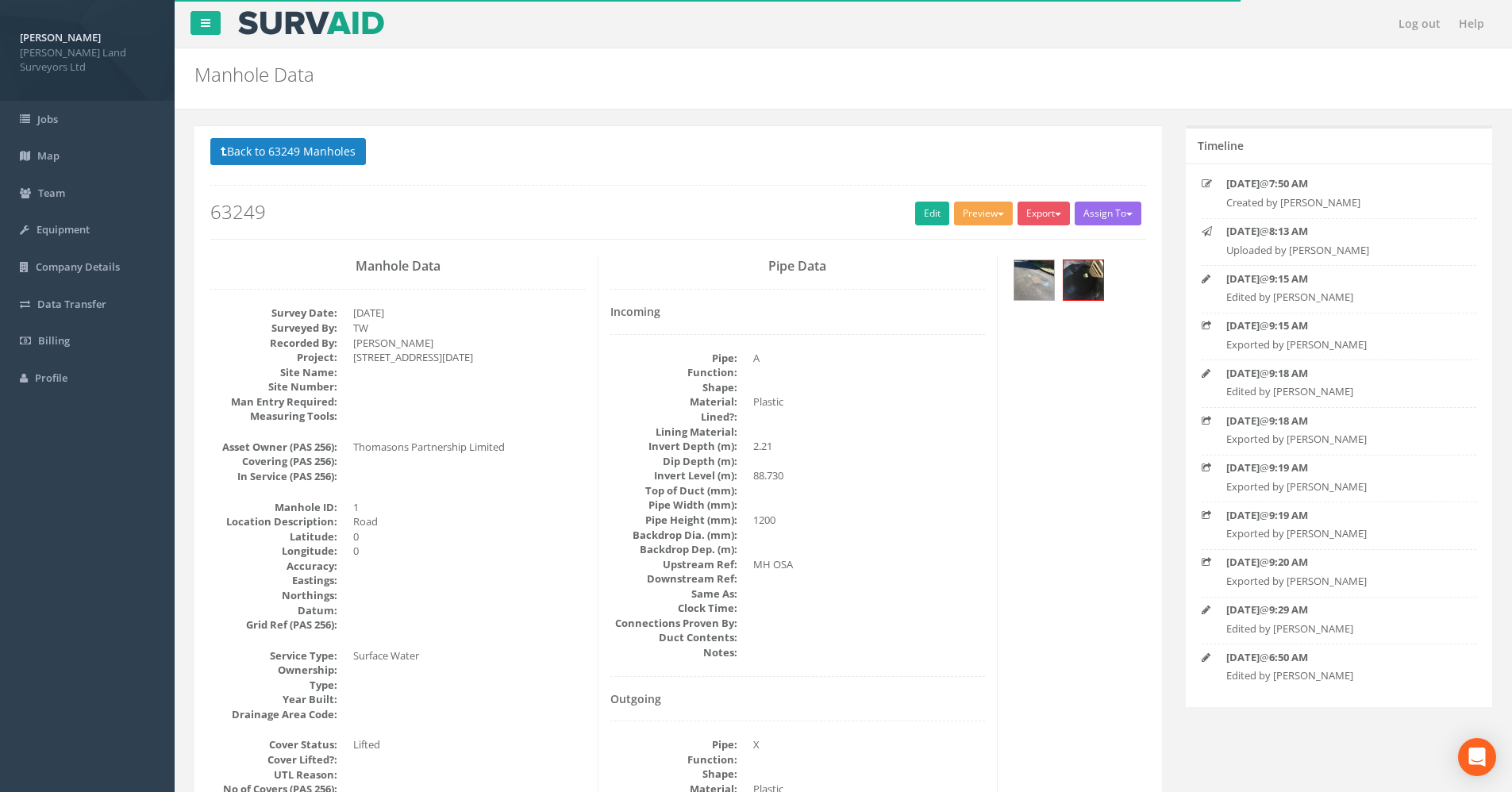
click at [970, 217] on button "Preview" at bounding box center [983, 214] width 59 height 24
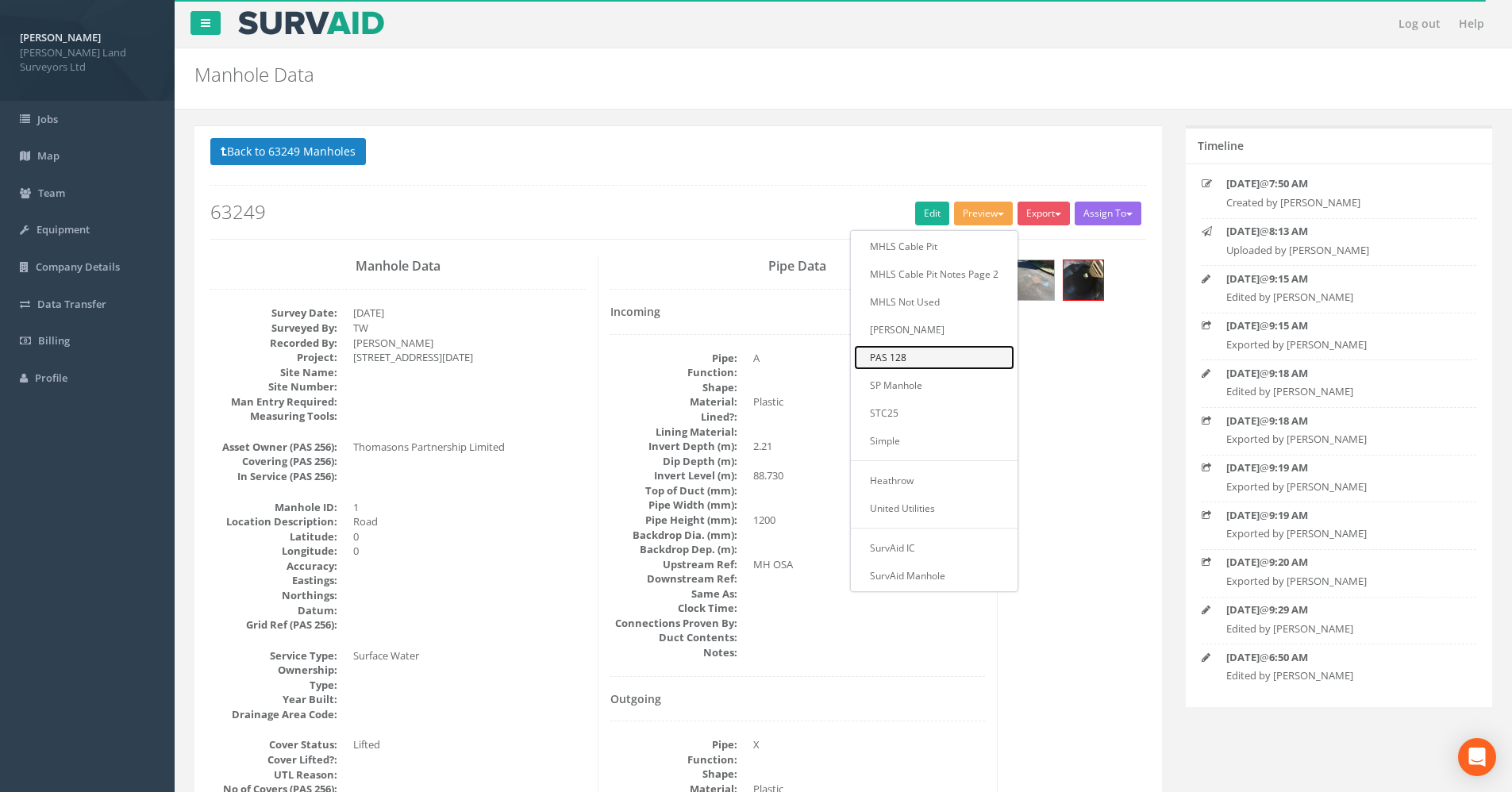
click at [896, 357] on link "PAS 128" at bounding box center [933, 357] width 160 height 25
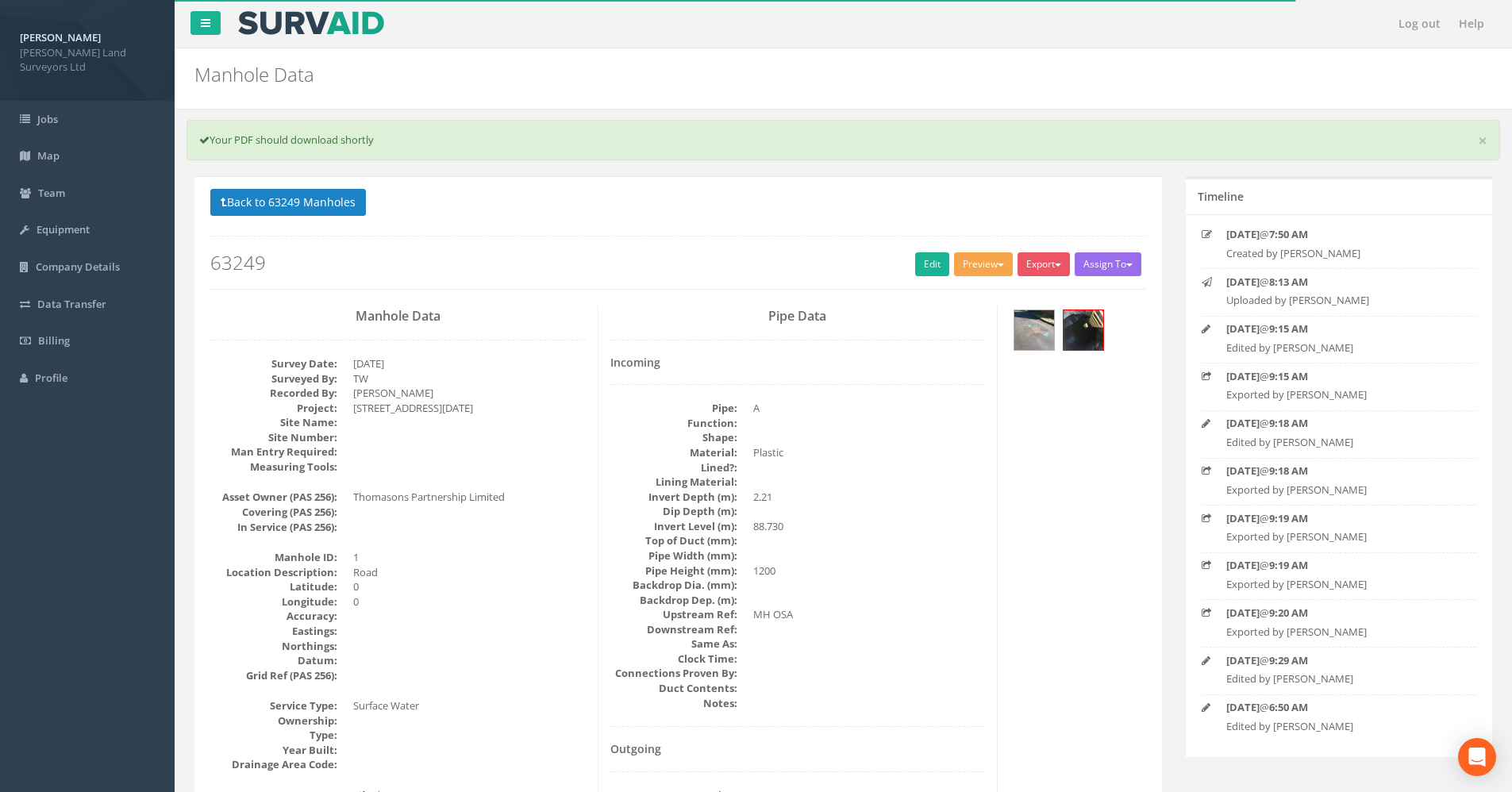
click at [982, 257] on button "Preview" at bounding box center [983, 265] width 59 height 24
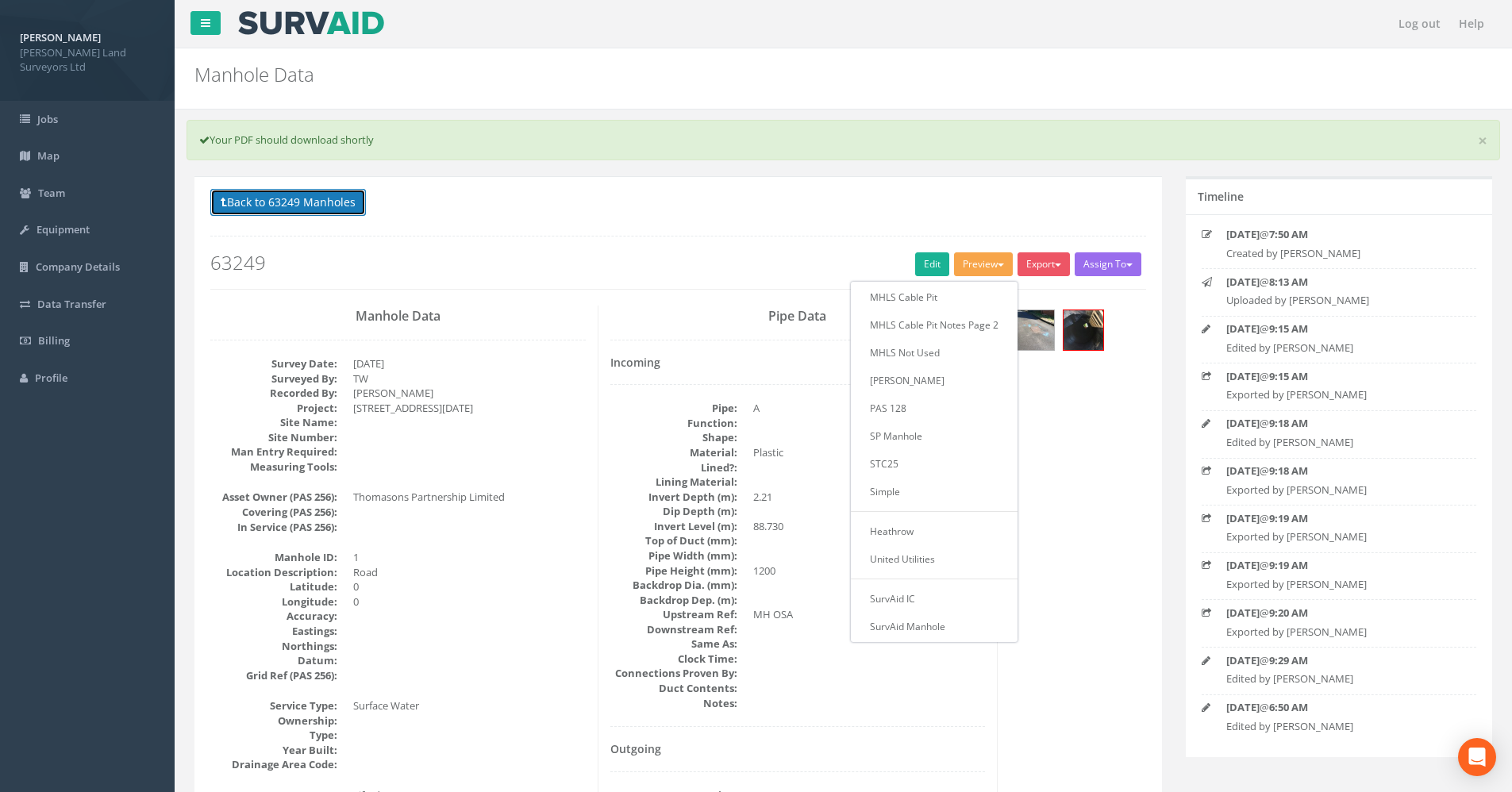
click at [255, 207] on button "Back to 63249 Manholes" at bounding box center [288, 202] width 155 height 27
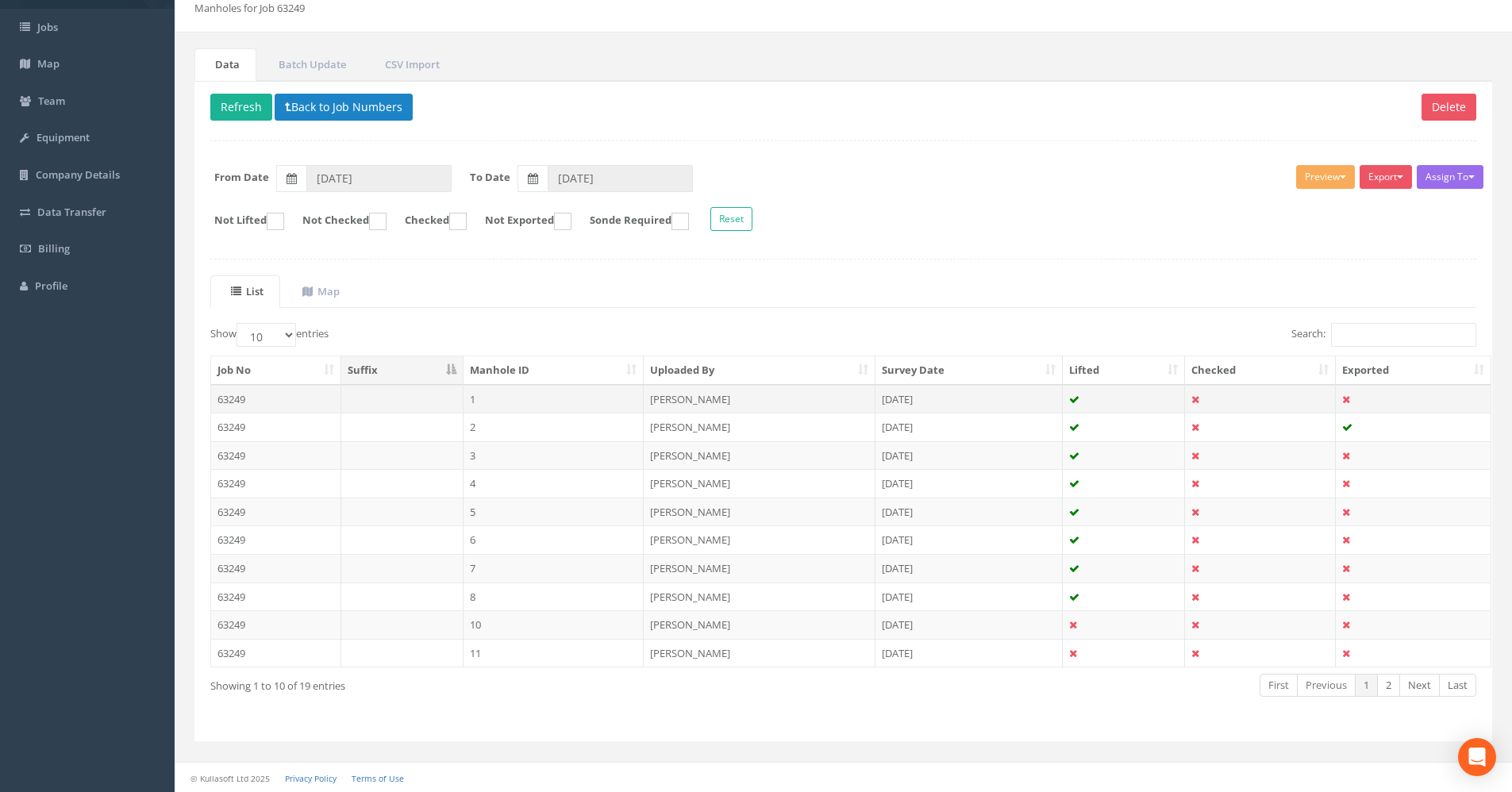
scroll to position [93, 0]
click at [275, 340] on select "10 25 50 100" at bounding box center [266, 334] width 59 height 24
select select "50"
click at [239, 322] on select "10 25 50 100" at bounding box center [266, 334] width 59 height 24
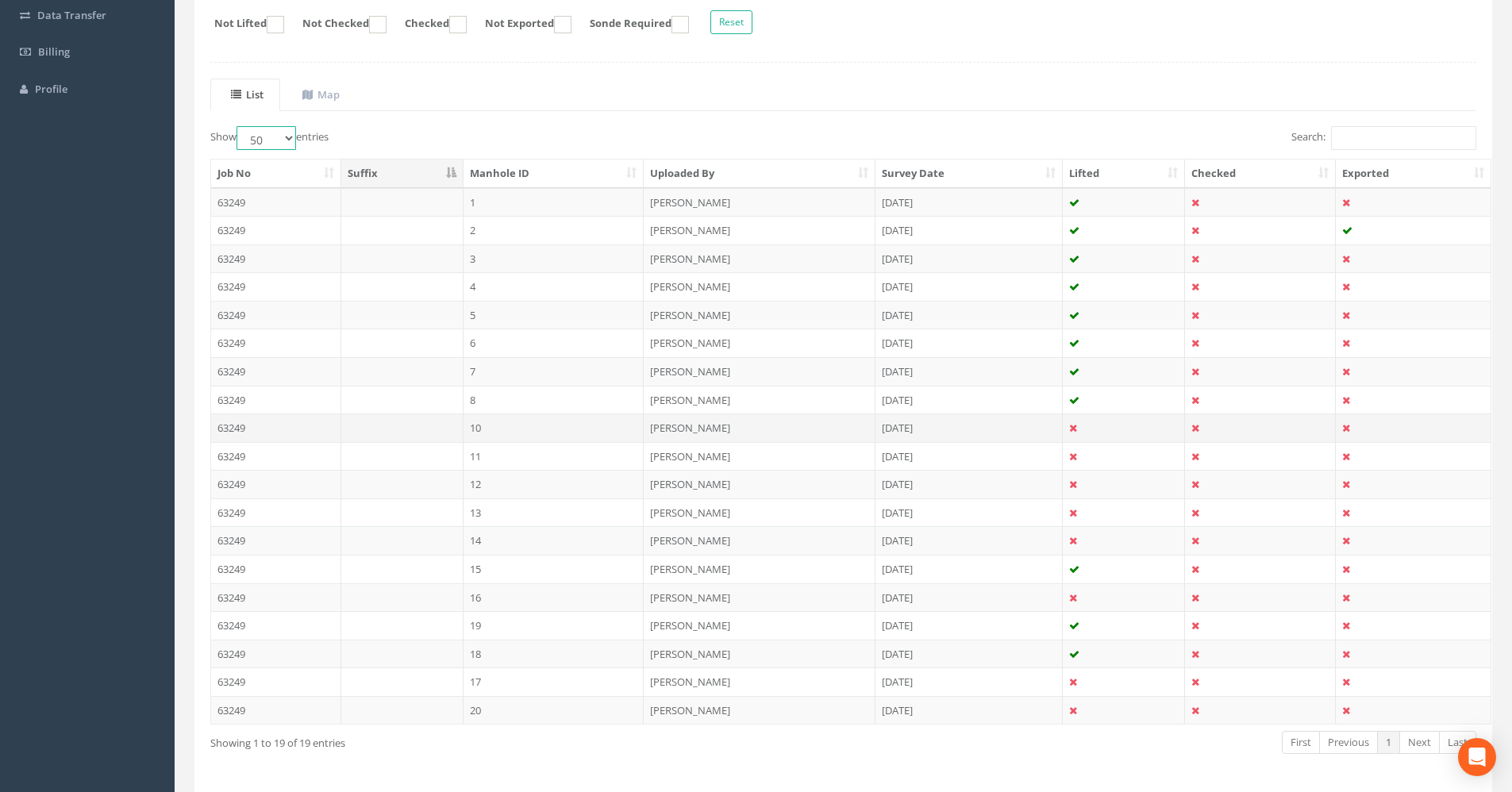
scroll to position [347, 0]
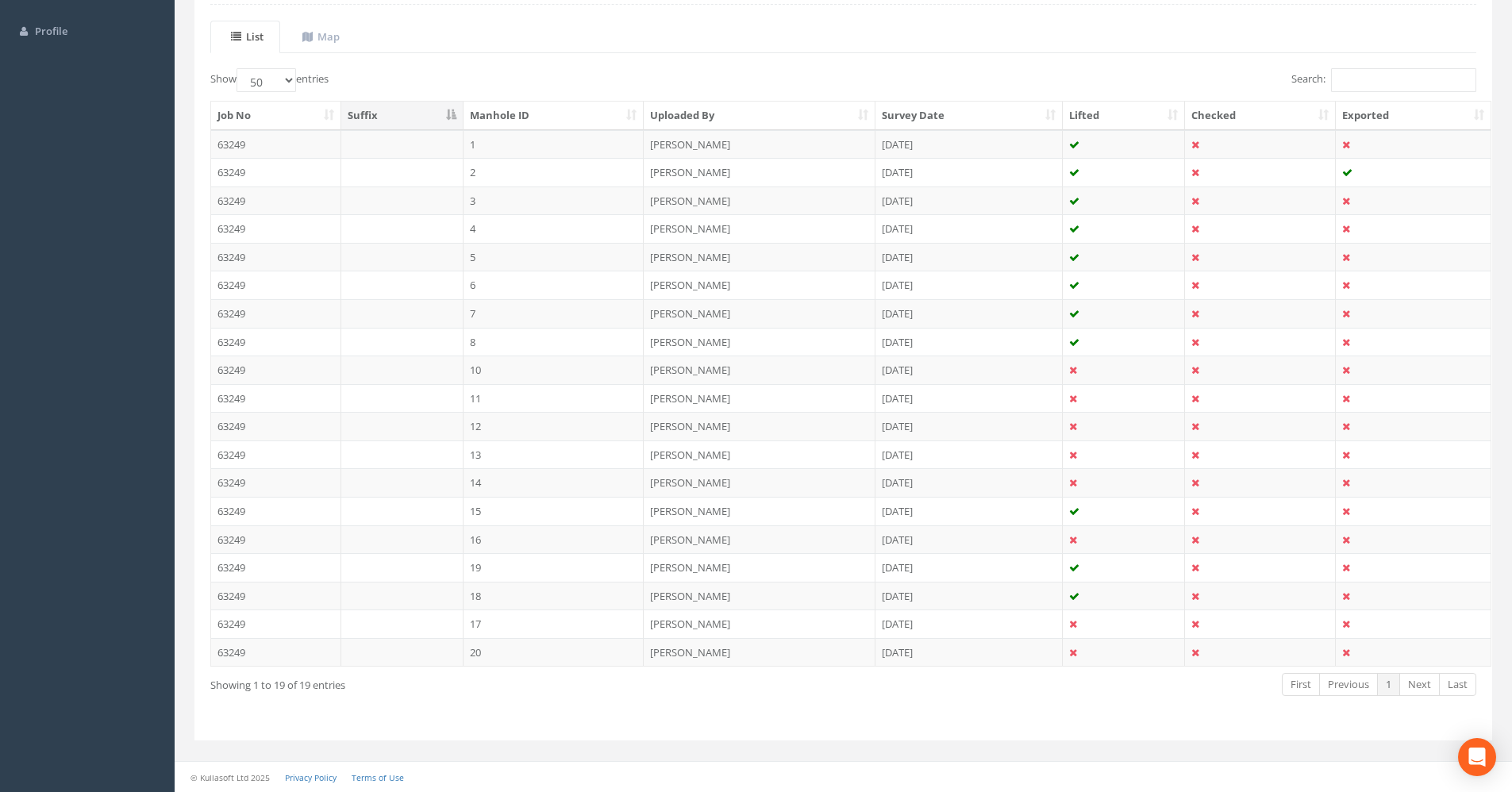
click at [506, 112] on th "Manhole ID" at bounding box center [554, 116] width 181 height 29
